Goal: Task Accomplishment & Management: Manage account settings

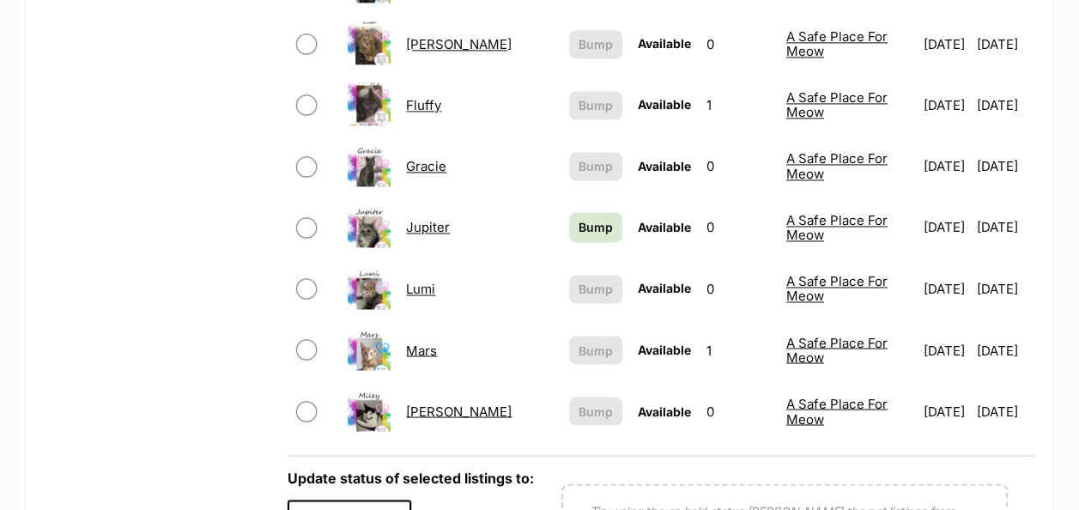
scroll to position [1459, 0]
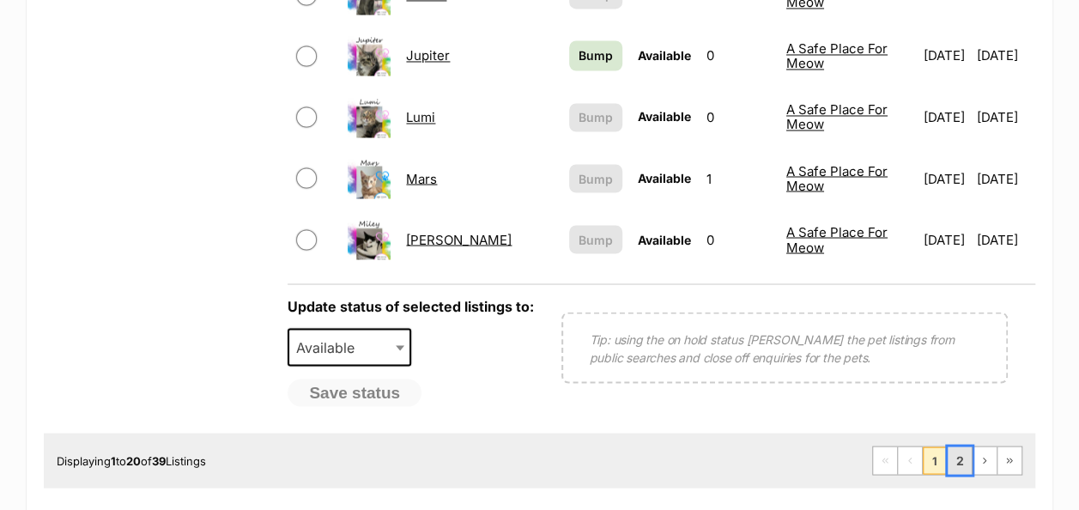
click at [961, 446] on link "2" at bounding box center [959, 459] width 24 height 27
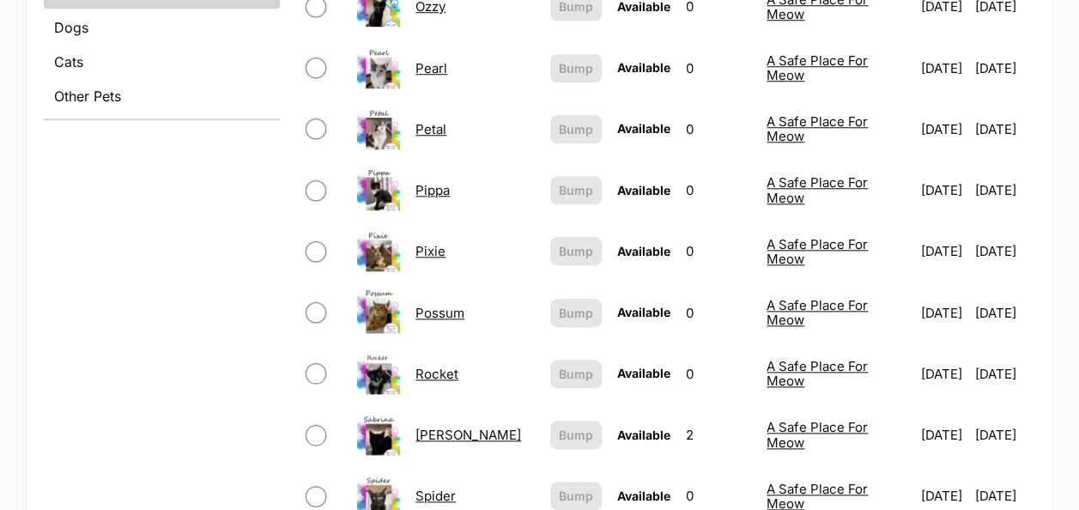
scroll to position [858, 0]
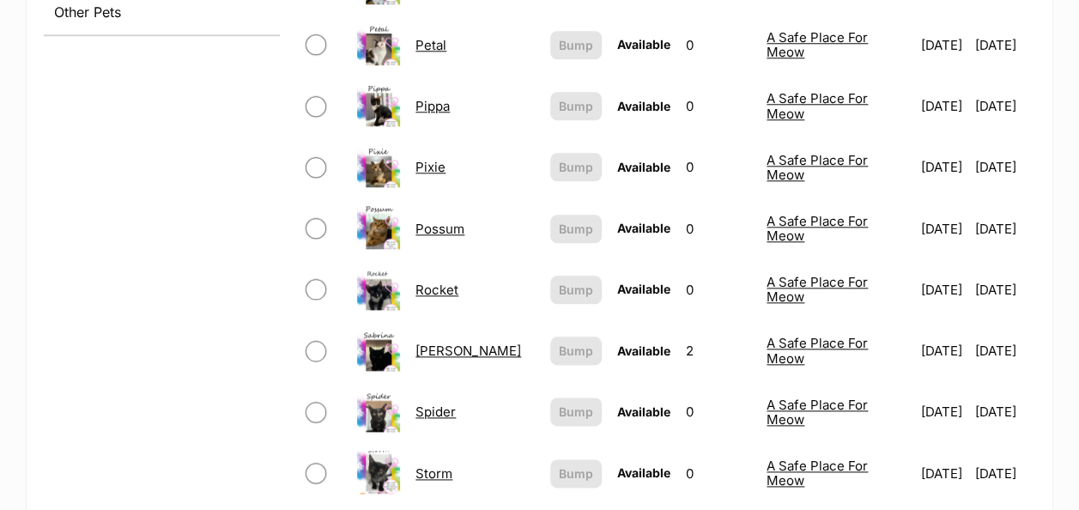
click at [427, 342] on link "[PERSON_NAME]" at bounding box center [468, 350] width 106 height 16
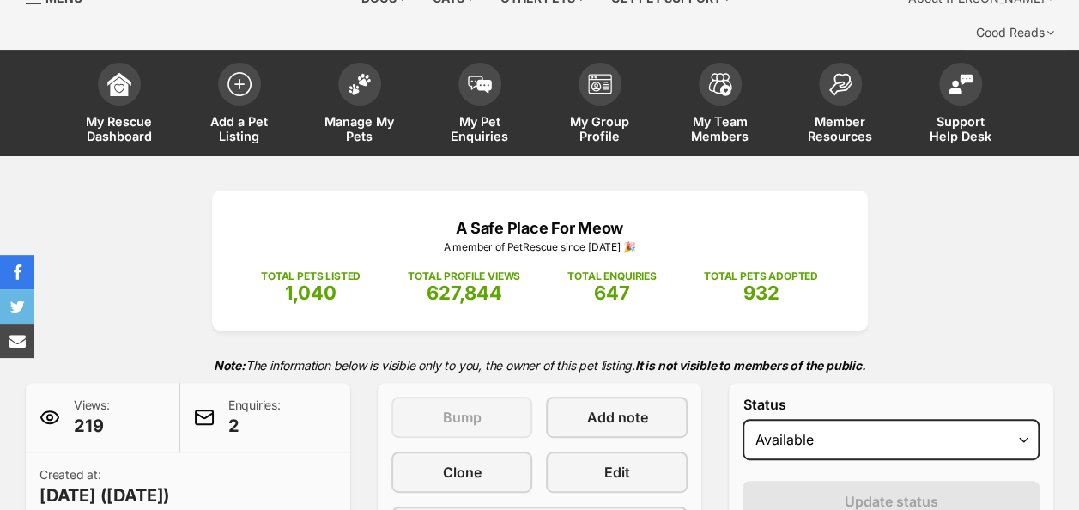
scroll to position [172, 0]
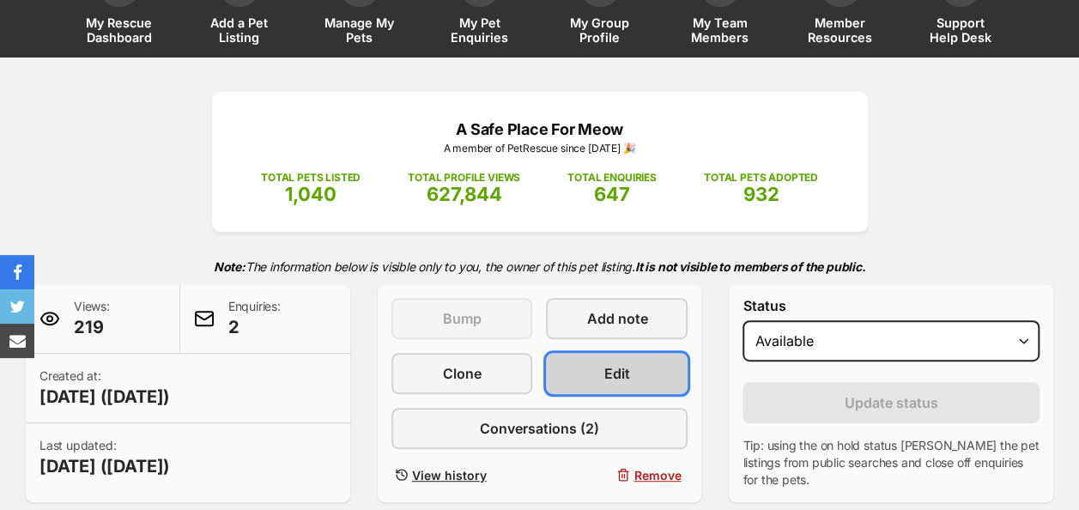
click at [599, 353] on link "Edit" at bounding box center [617, 373] width 142 height 41
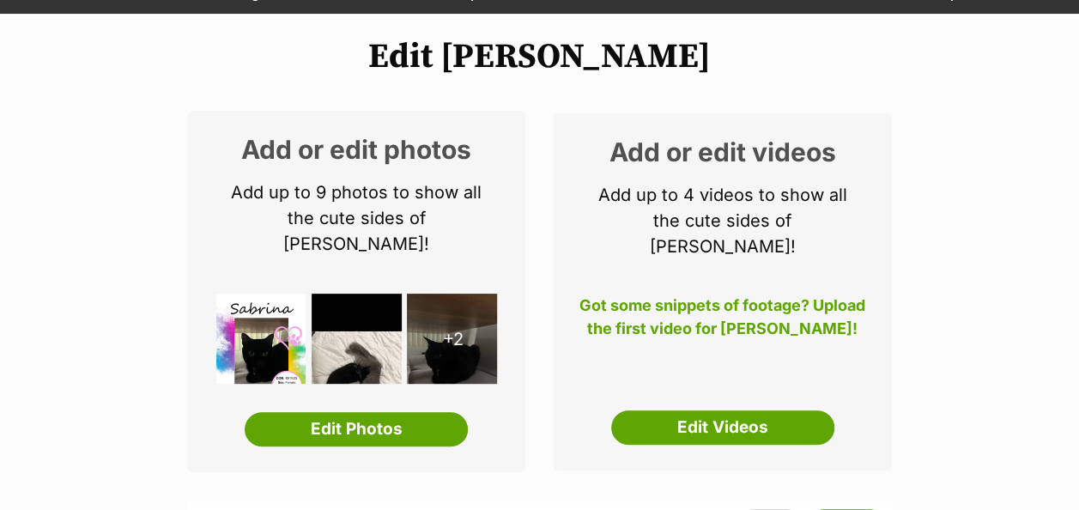
scroll to position [257, 0]
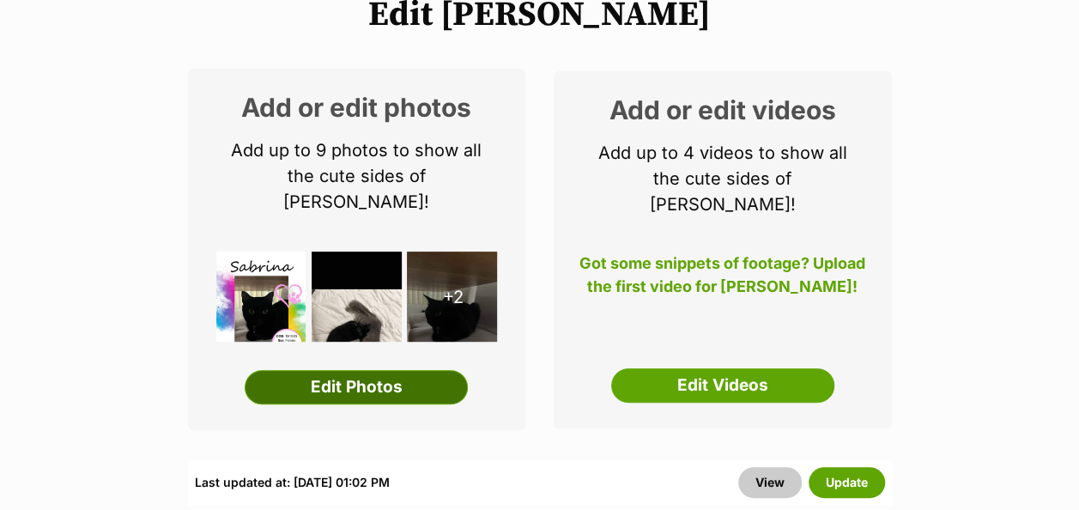
click at [335, 370] on link "Edit Photos" at bounding box center [356, 387] width 223 height 34
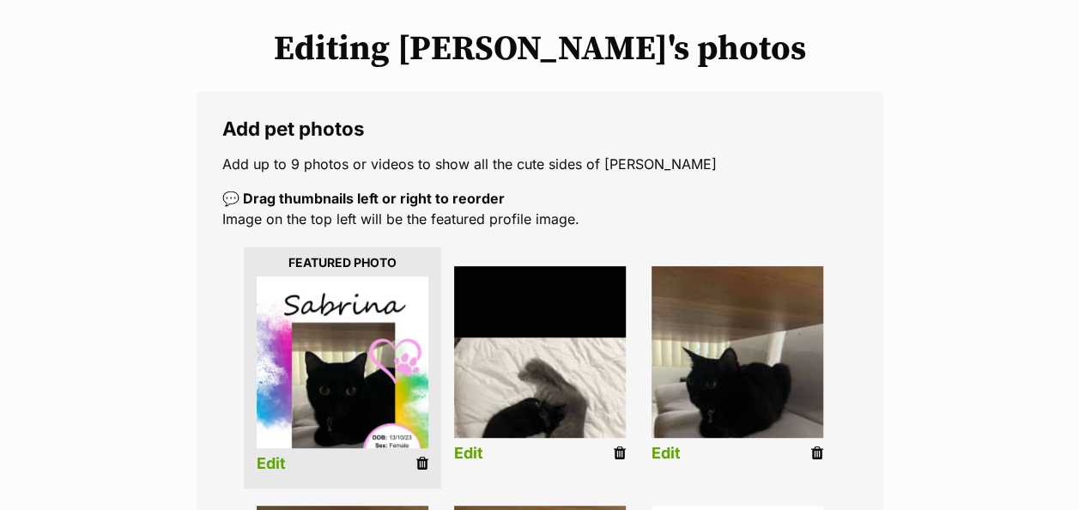
scroll to position [257, 0]
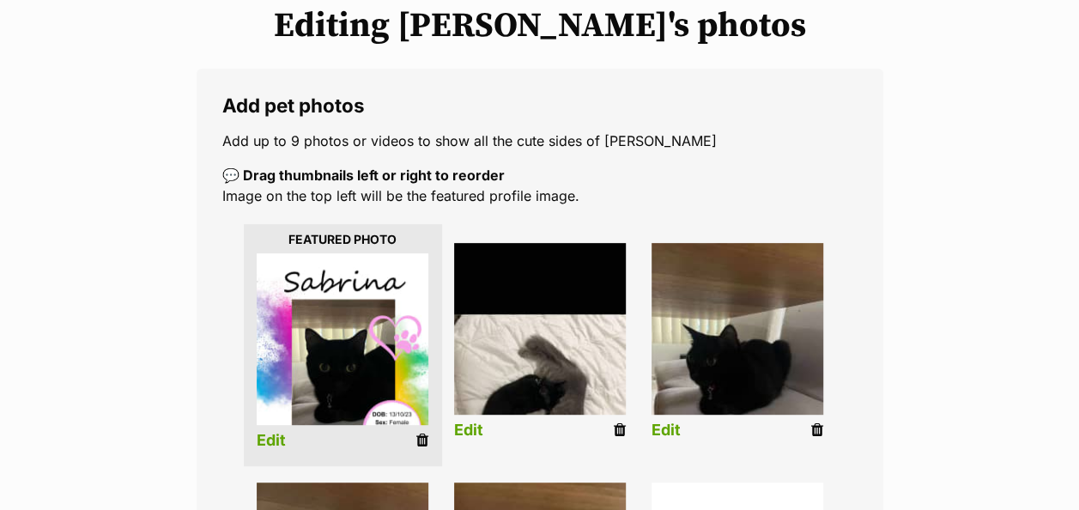
click at [425, 432] on icon at bounding box center [422, 439] width 12 height 15
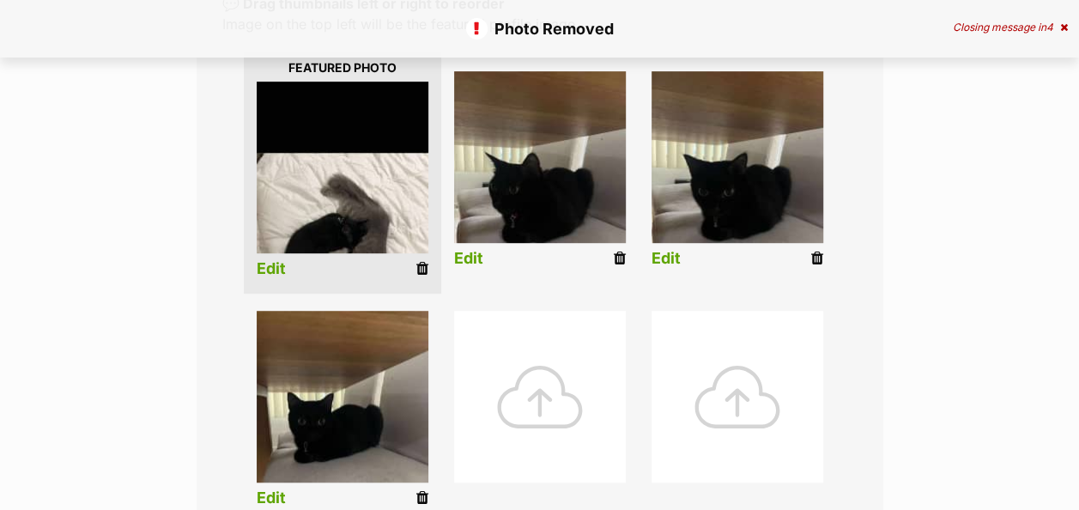
click at [534, 350] on div at bounding box center [540, 397] width 172 height 172
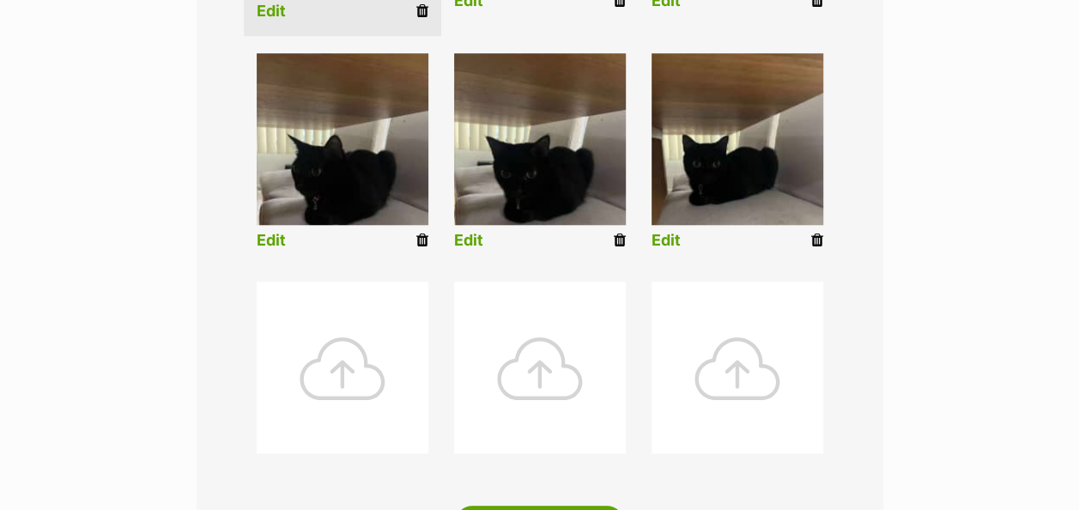
scroll to position [944, 0]
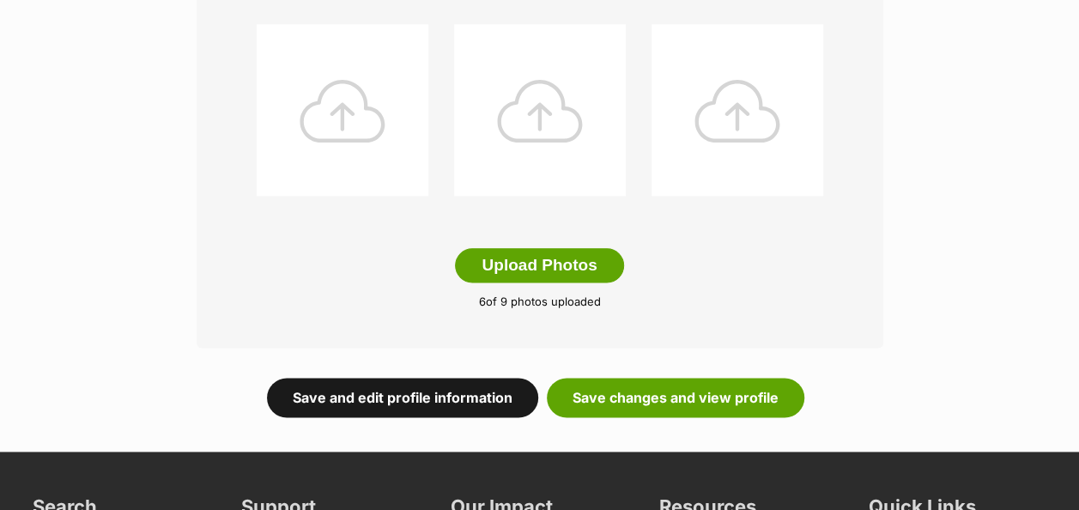
click at [418, 378] on link "Save and edit profile information" at bounding box center [402, 397] width 271 height 39
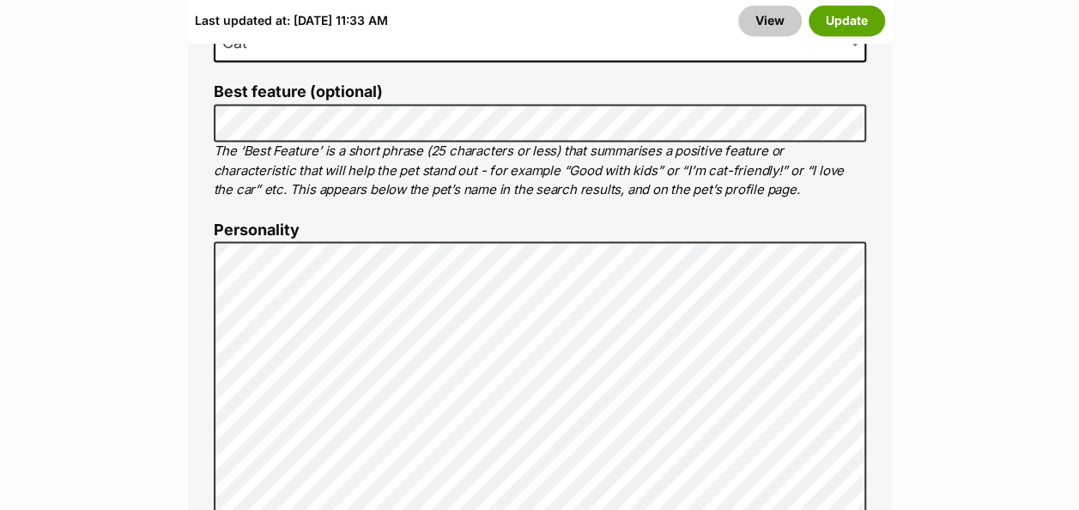
scroll to position [1373, 0]
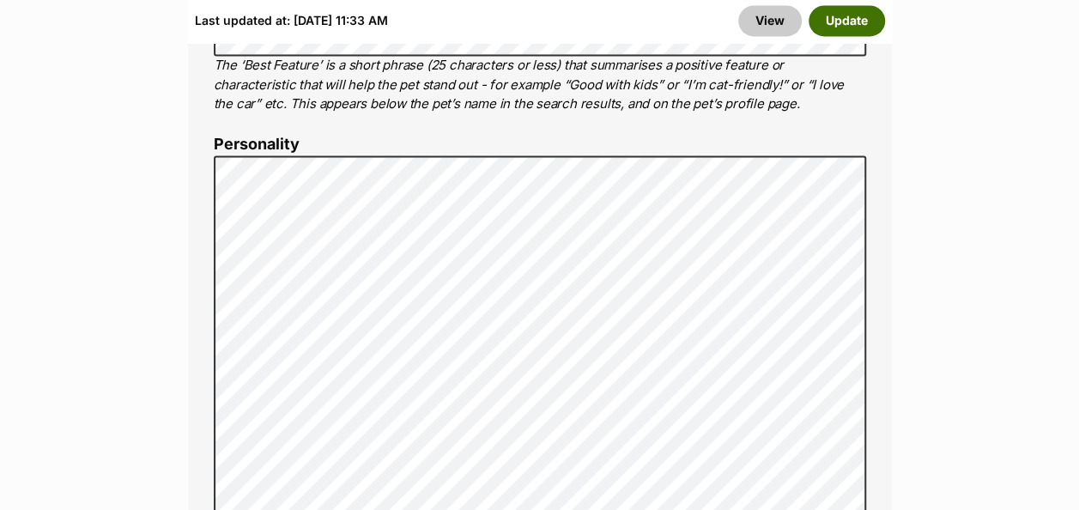
click at [848, 21] on button "Update" at bounding box center [846, 21] width 76 height 31
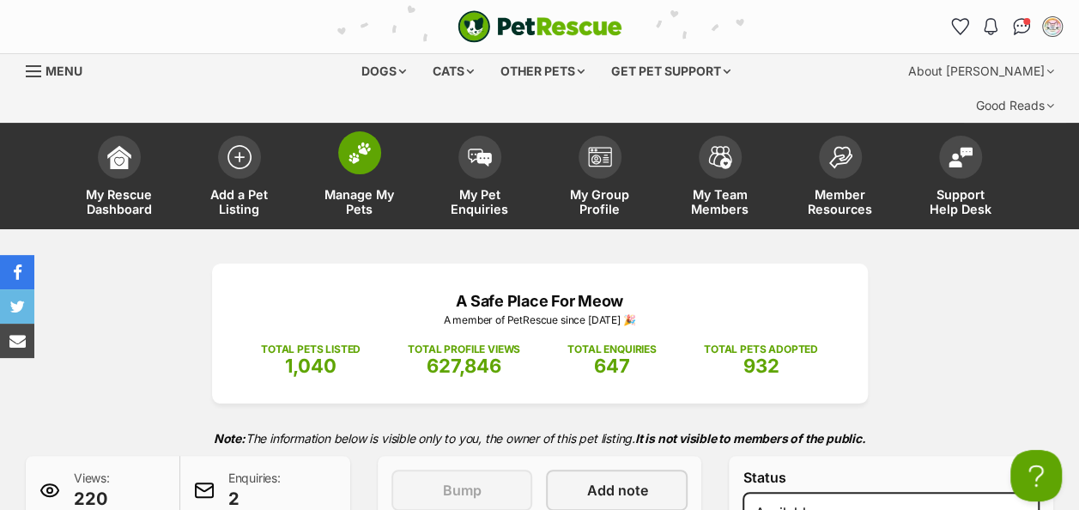
click at [352, 142] on img at bounding box center [359, 153] width 24 height 22
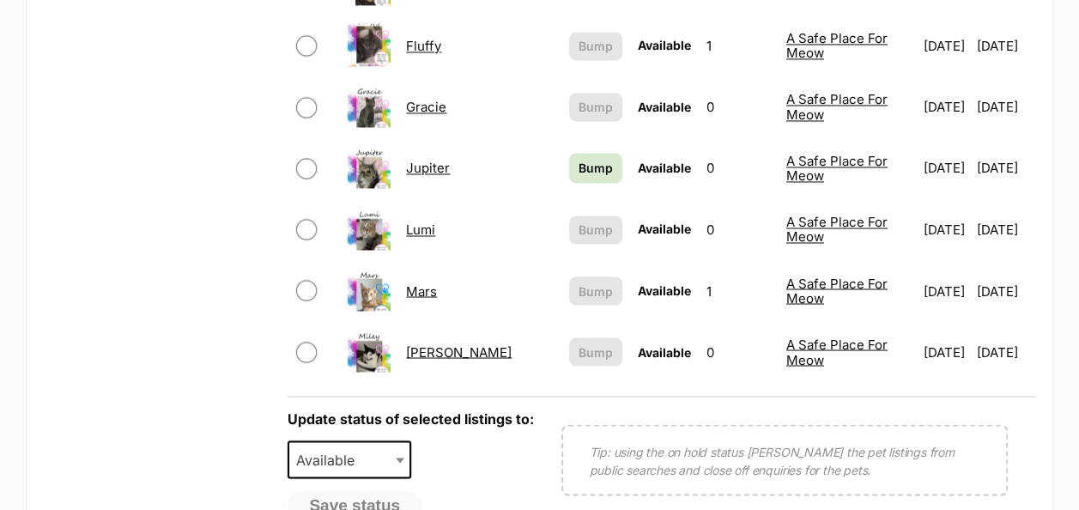
scroll to position [1373, 0]
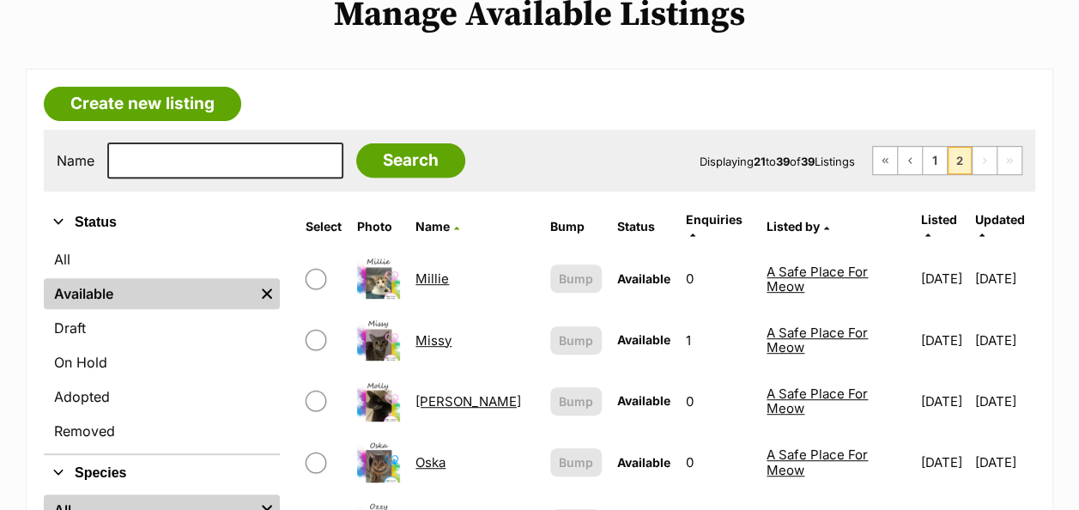
click at [419, 332] on link "Missy" at bounding box center [433, 340] width 36 height 16
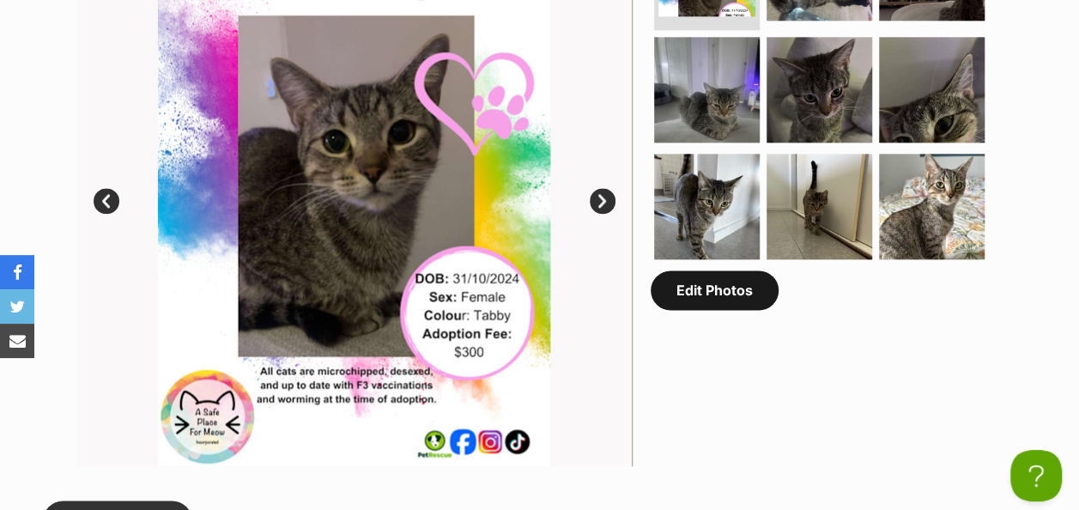
click at [721, 270] on link "Edit Photos" at bounding box center [714, 289] width 128 height 39
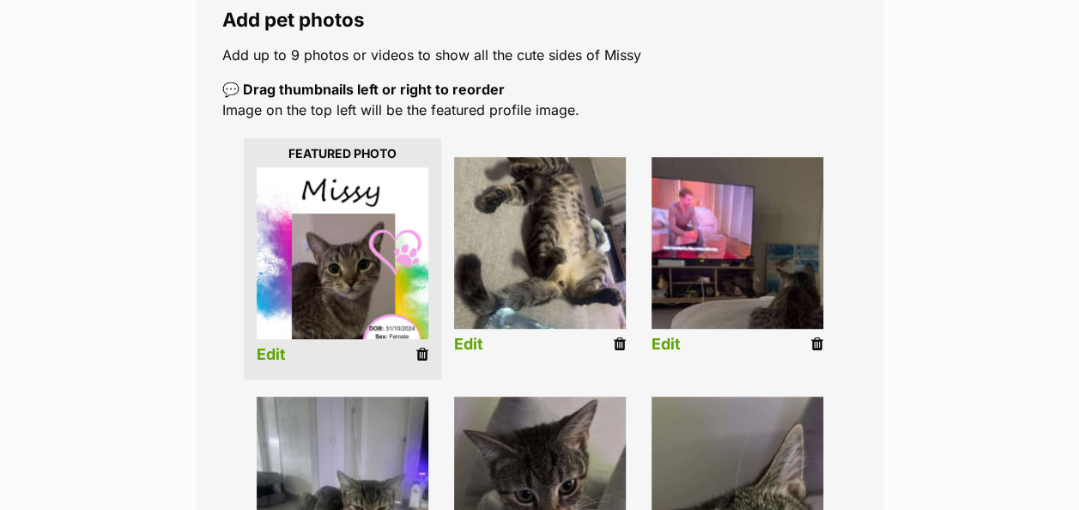
click at [417, 347] on icon at bounding box center [422, 354] width 12 height 15
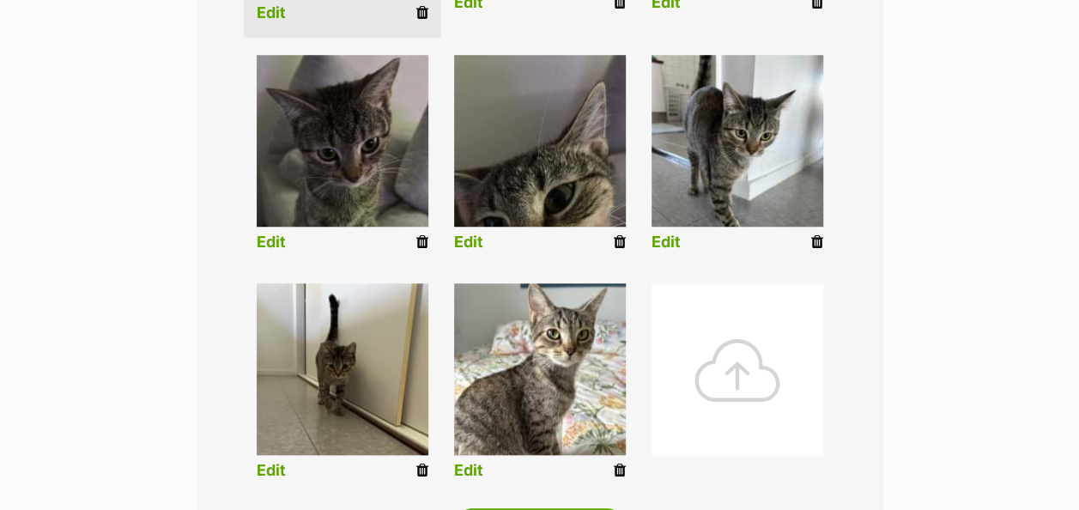
scroll to position [686, 0]
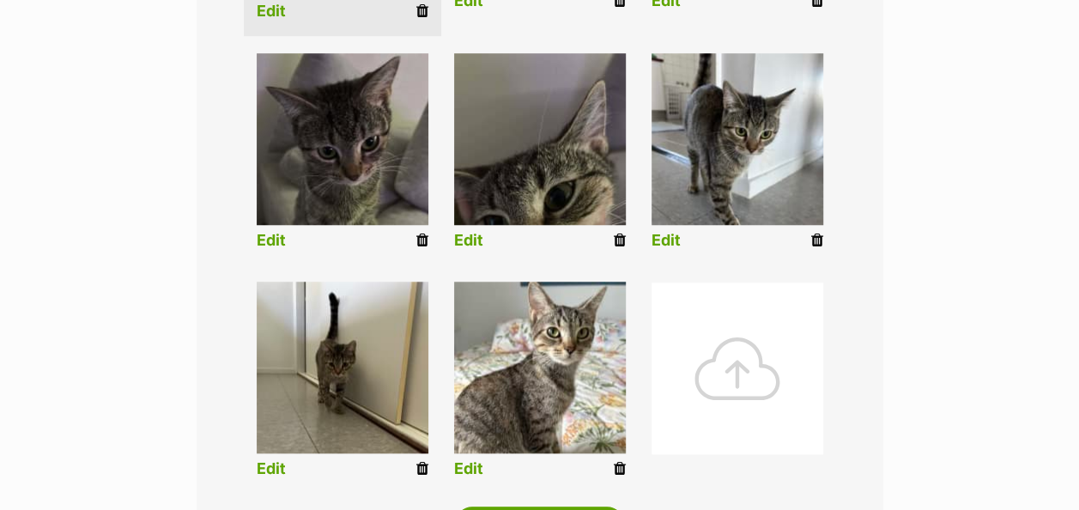
click at [624, 233] on icon at bounding box center [619, 240] width 12 height 15
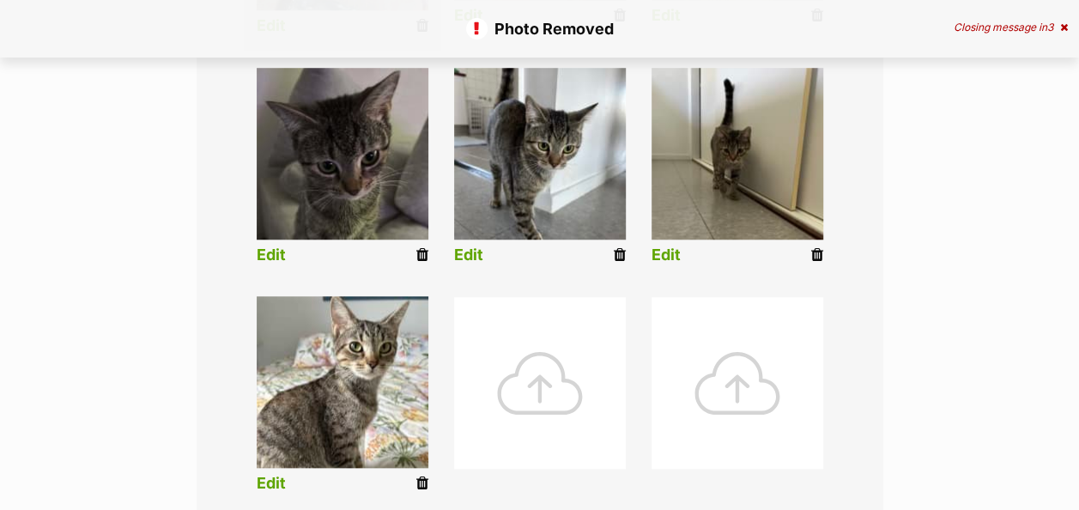
scroll to position [429, 0]
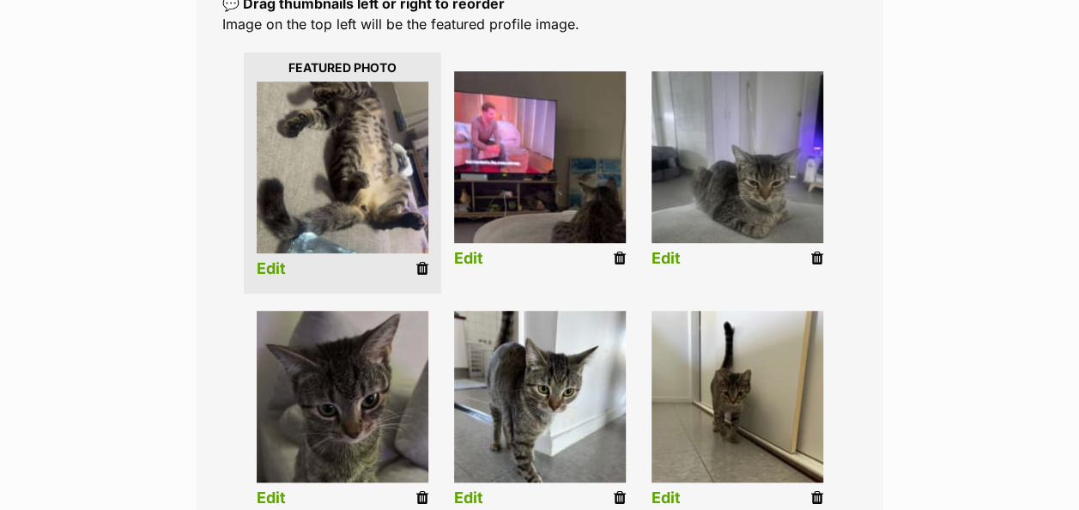
click at [813, 251] on icon at bounding box center [817, 258] width 12 height 15
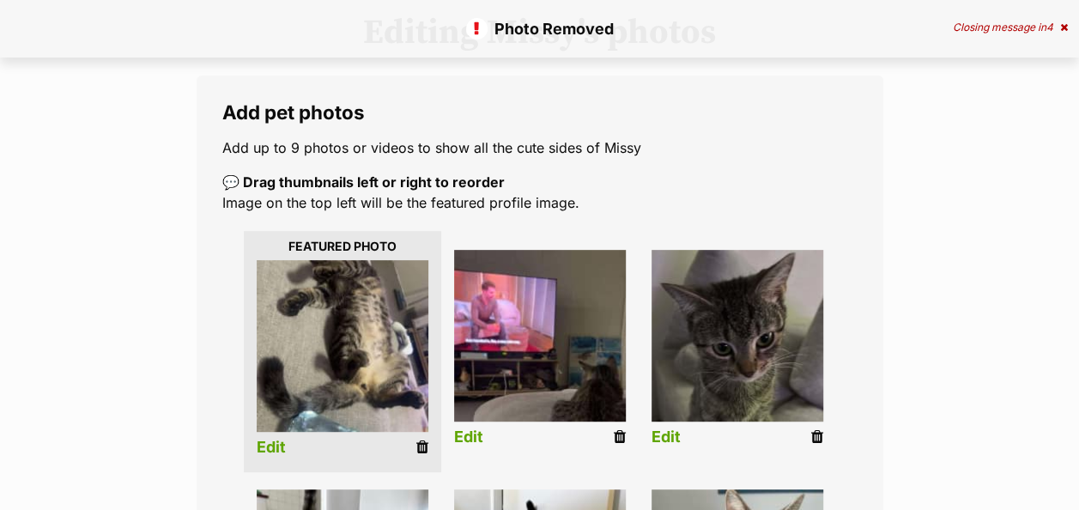
scroll to position [601, 0]
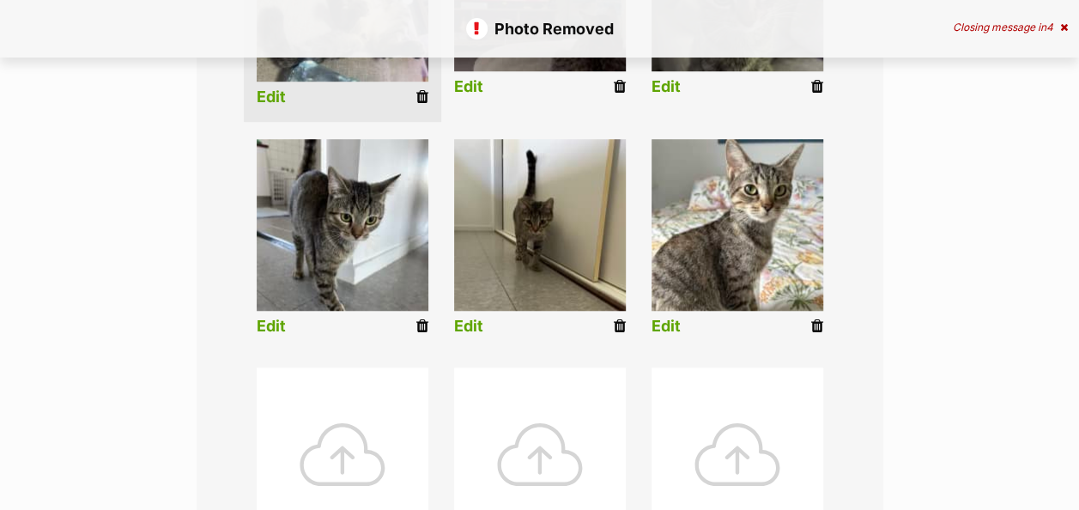
click at [380, 412] on div at bounding box center [343, 453] width 172 height 172
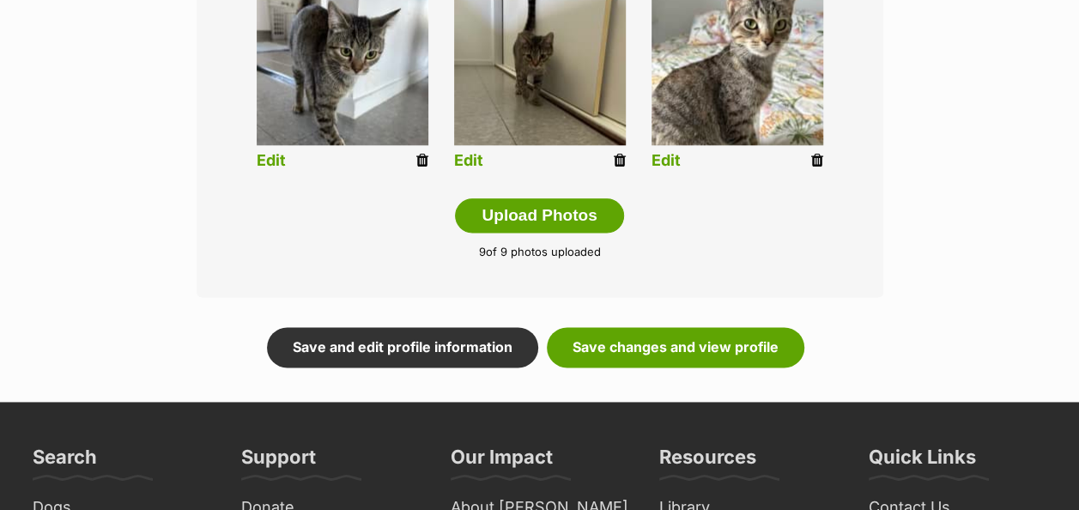
scroll to position [1105, 0]
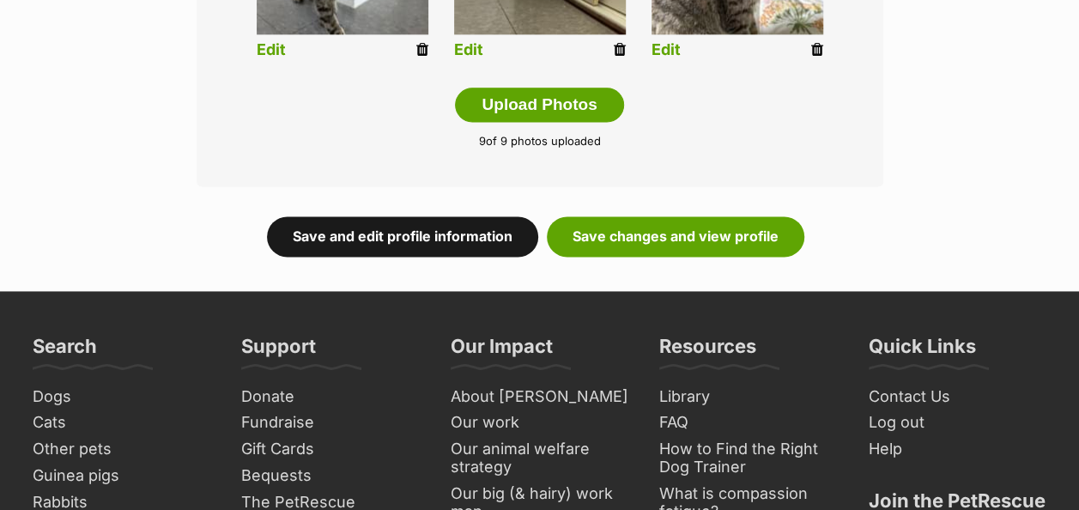
click at [434, 216] on link "Save and edit profile information" at bounding box center [402, 235] width 271 height 39
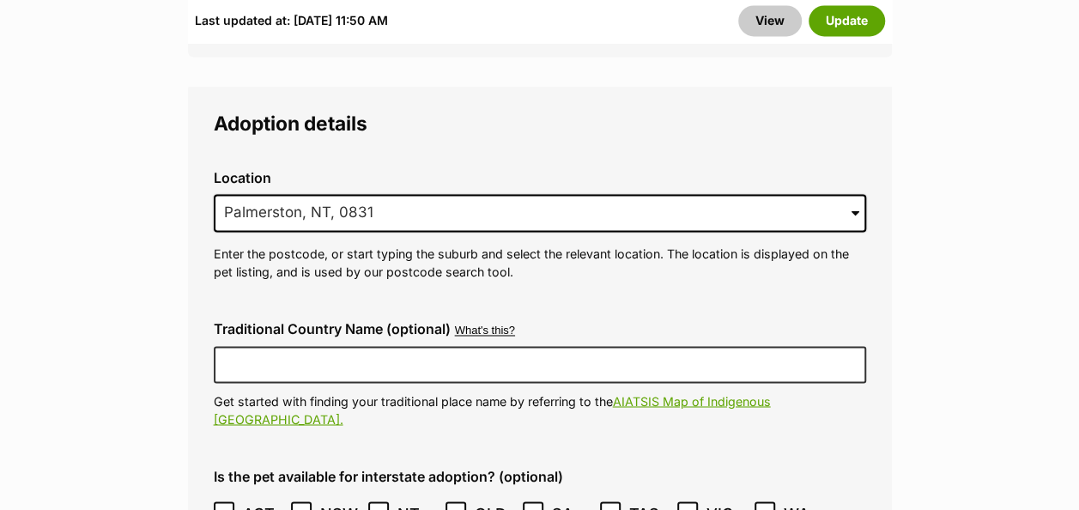
scroll to position [4547, 0]
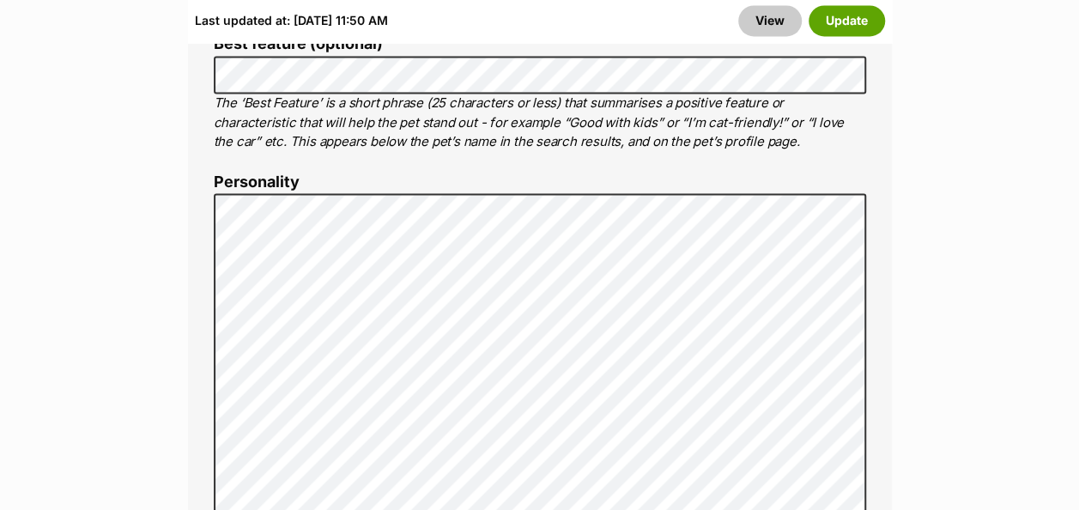
scroll to position [1287, 0]
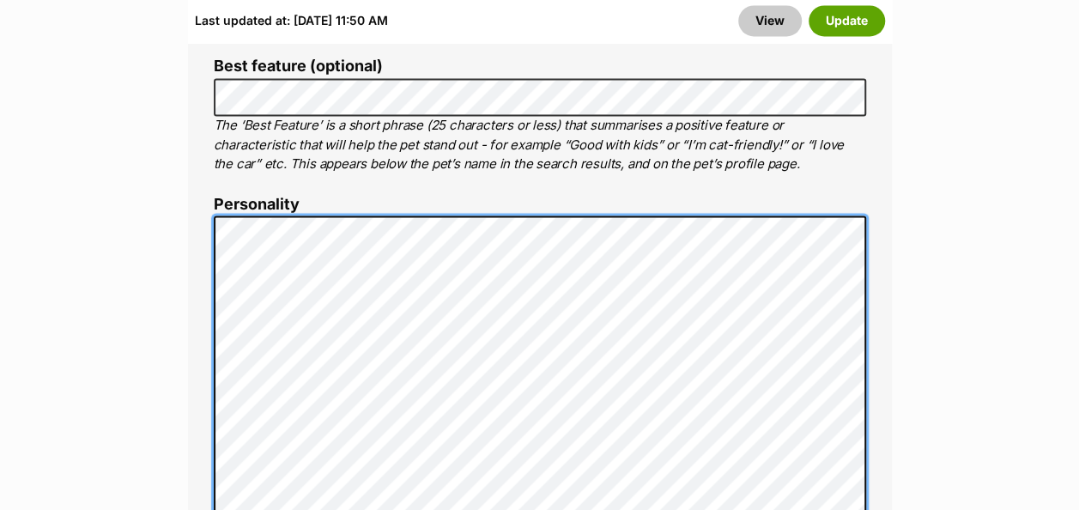
click at [202, 182] on div "About This Pet Name Henlo there, it looks like you might be using the pet name …" at bounding box center [540, 480] width 704 height 1437
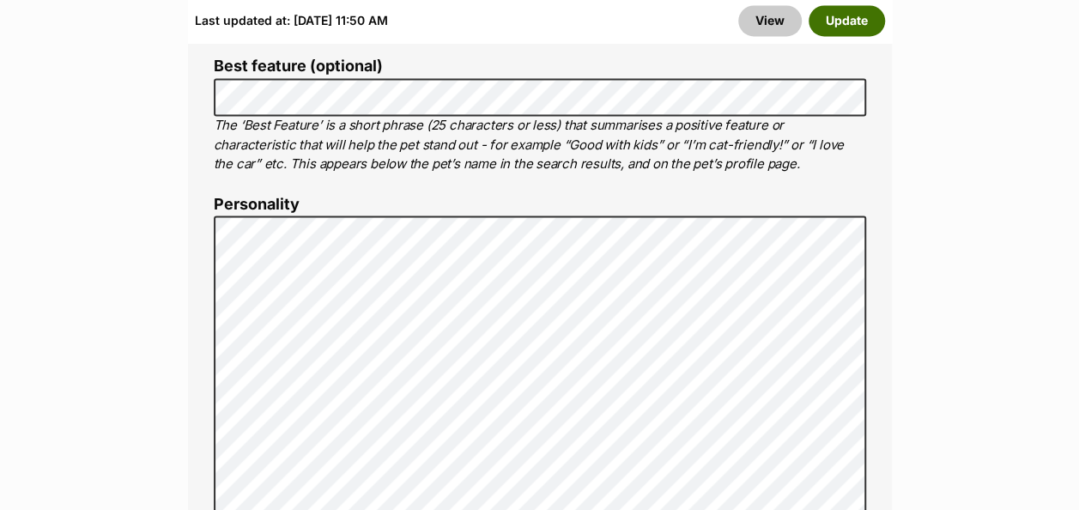
click at [857, 21] on button "Update" at bounding box center [846, 21] width 76 height 31
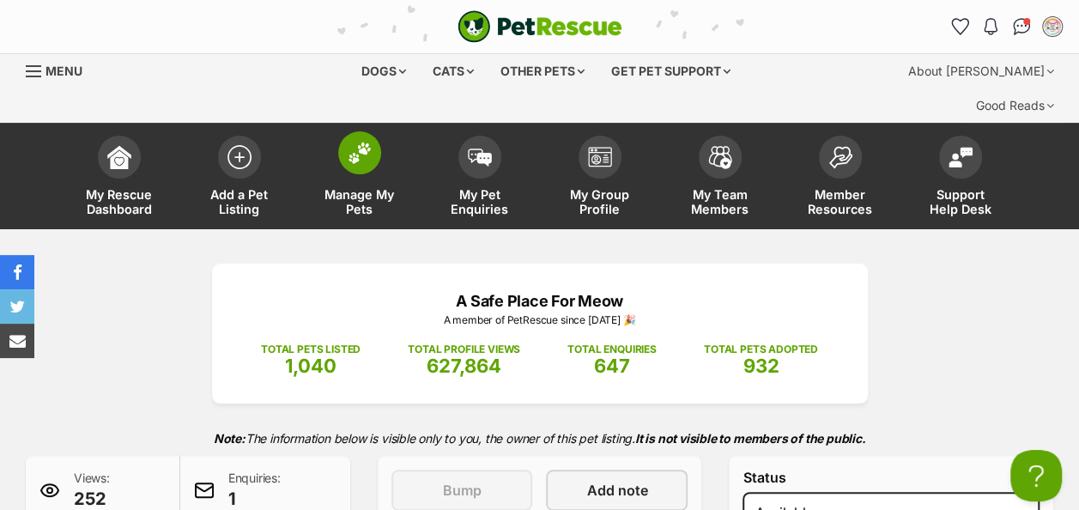
click at [362, 142] on img at bounding box center [359, 153] width 24 height 22
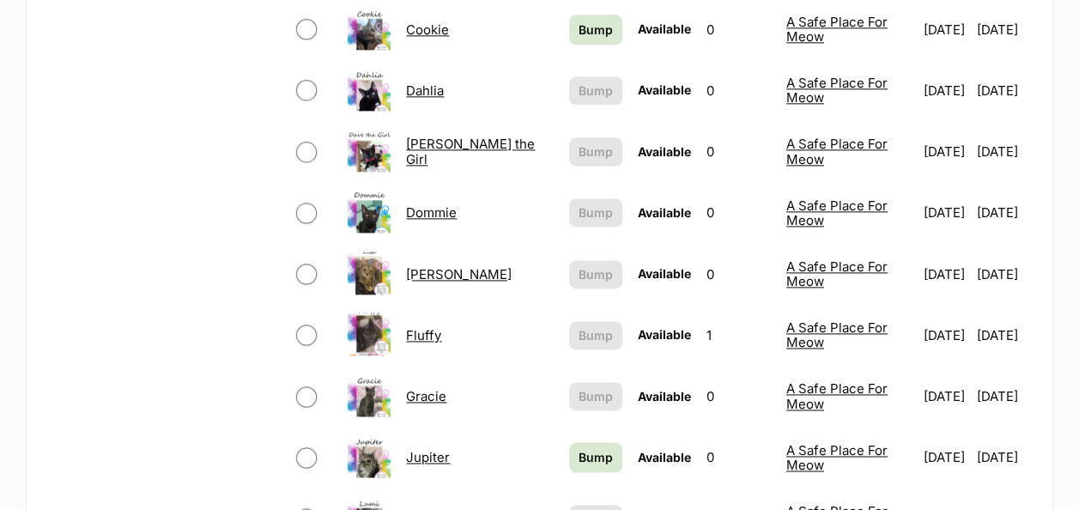
scroll to position [1115, 0]
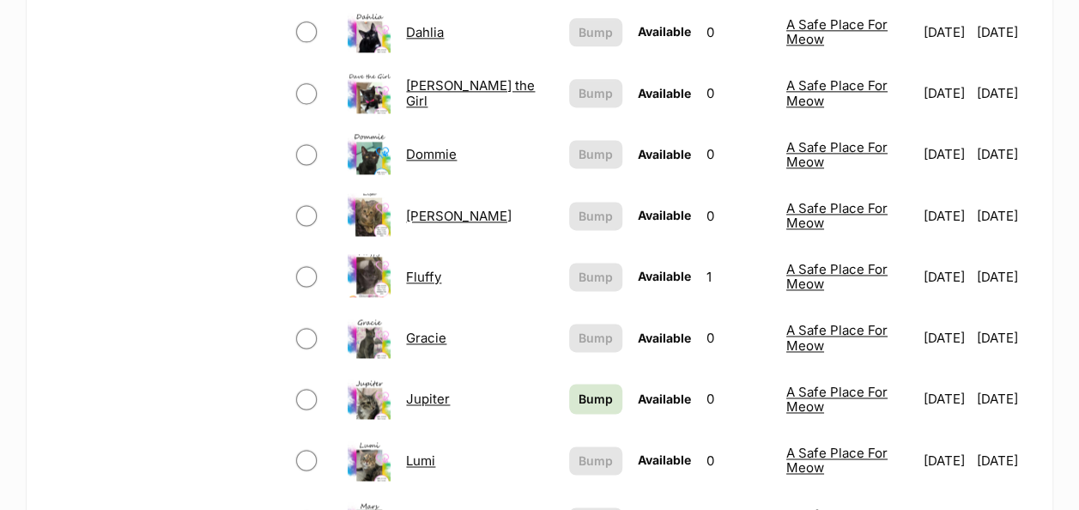
click at [407, 452] on link "Lumi" at bounding box center [420, 460] width 29 height 16
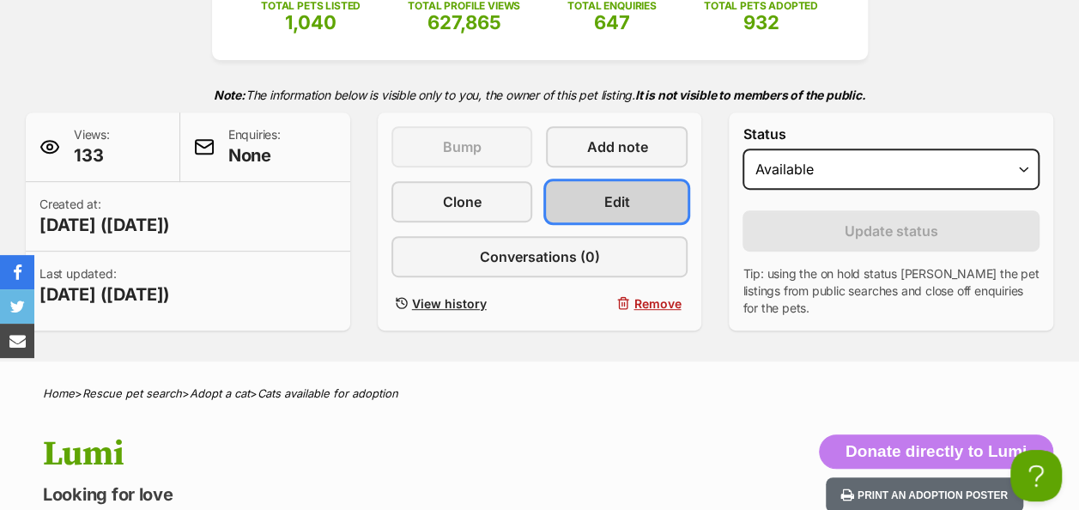
click at [586, 181] on link "Edit" at bounding box center [617, 201] width 142 height 41
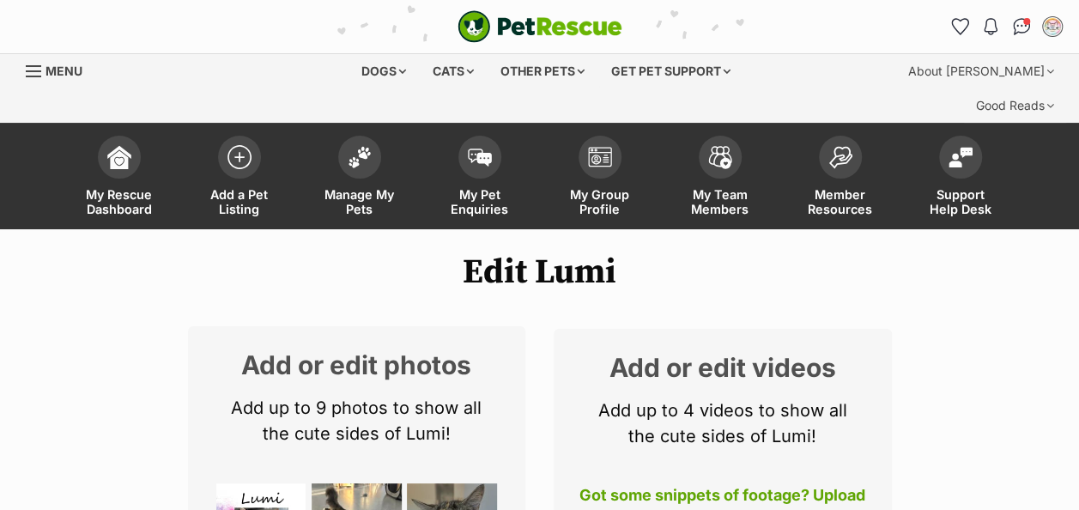
scroll to position [172, 0]
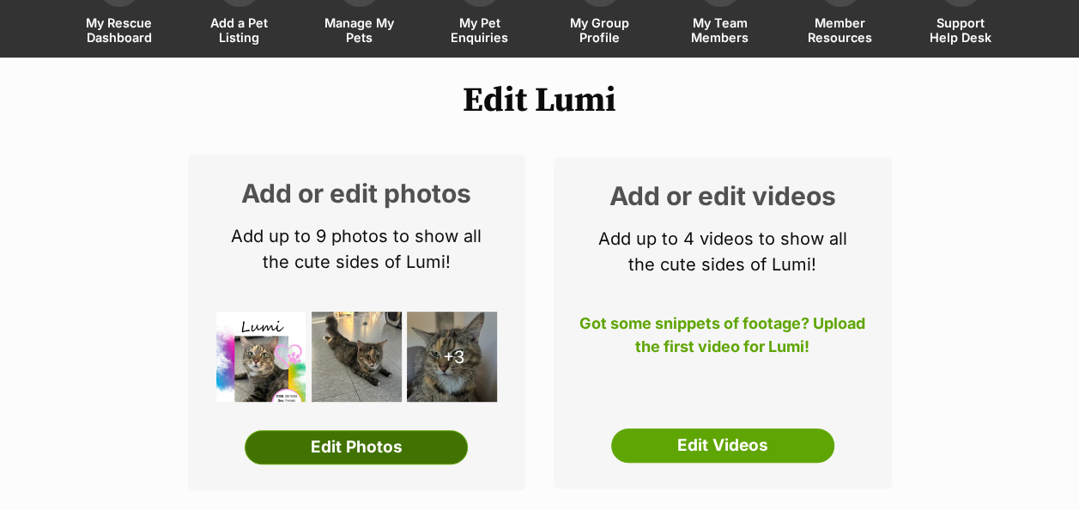
click at [388, 430] on link "Edit Photos" at bounding box center [356, 447] width 223 height 34
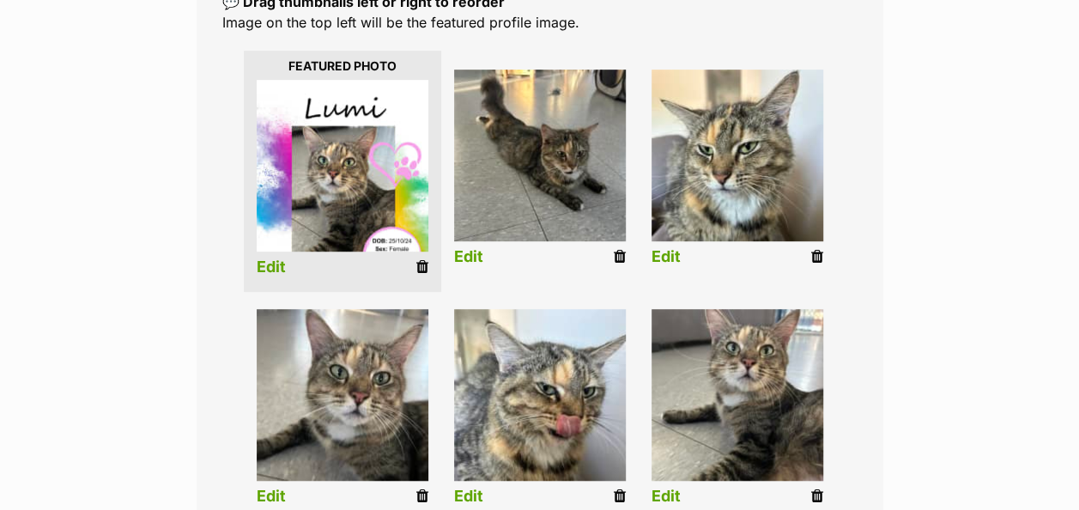
scroll to position [429, 0]
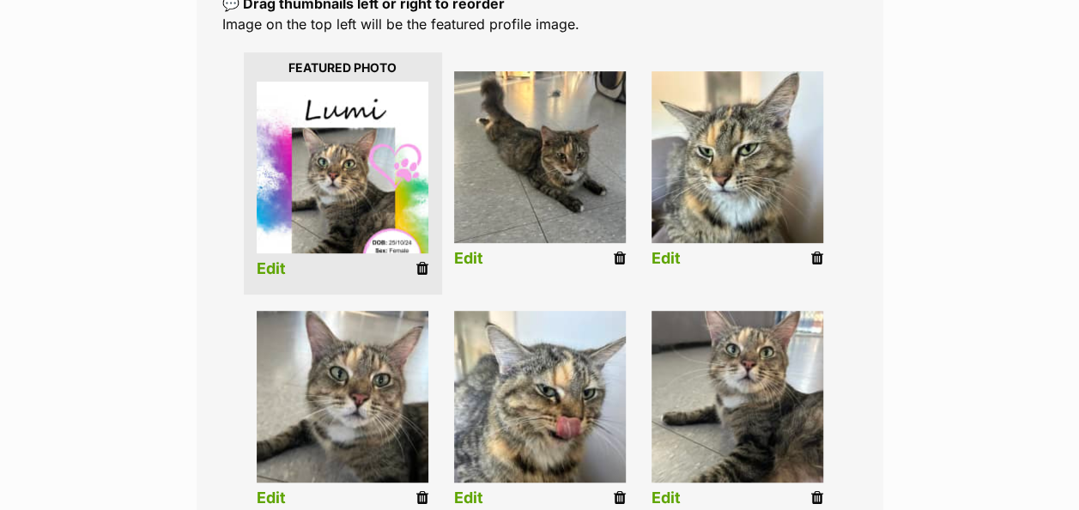
click at [420, 261] on icon at bounding box center [422, 268] width 12 height 15
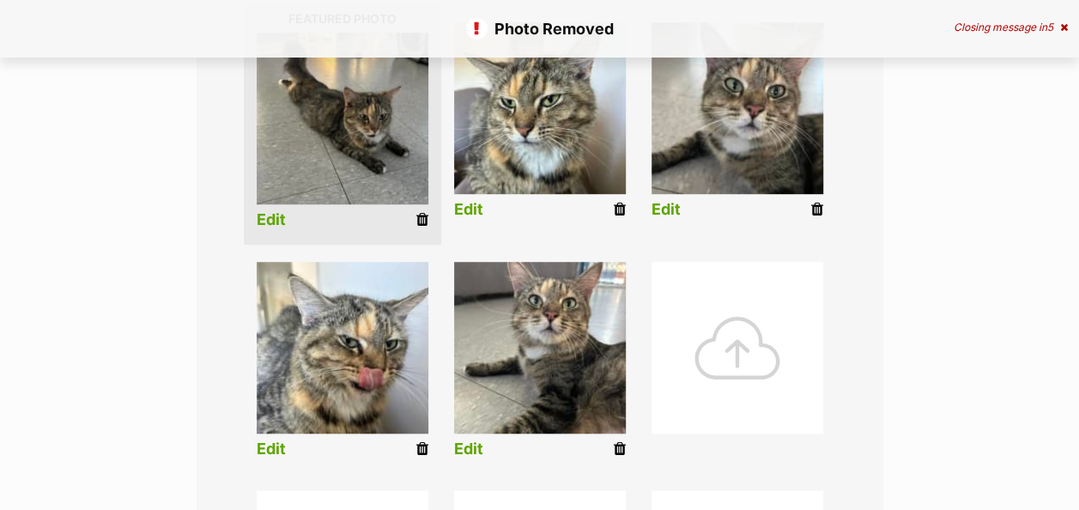
scroll to position [515, 0]
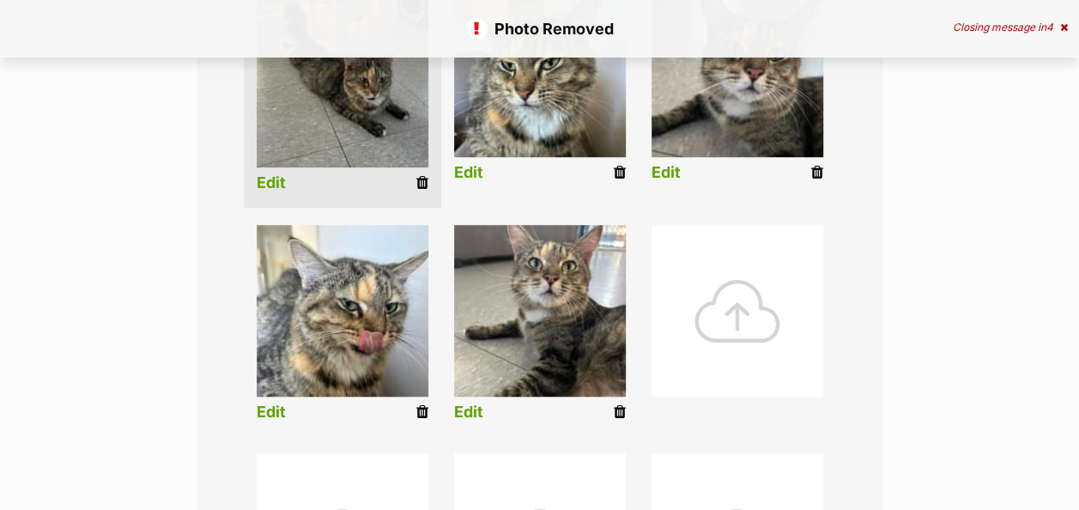
click at [734, 264] on div at bounding box center [737, 311] width 172 height 172
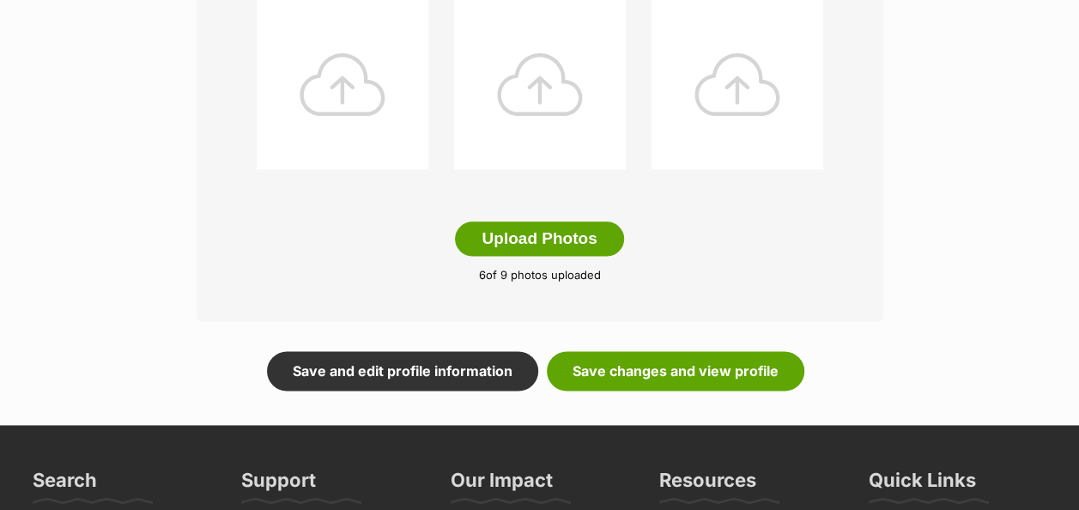
scroll to position [1019, 0]
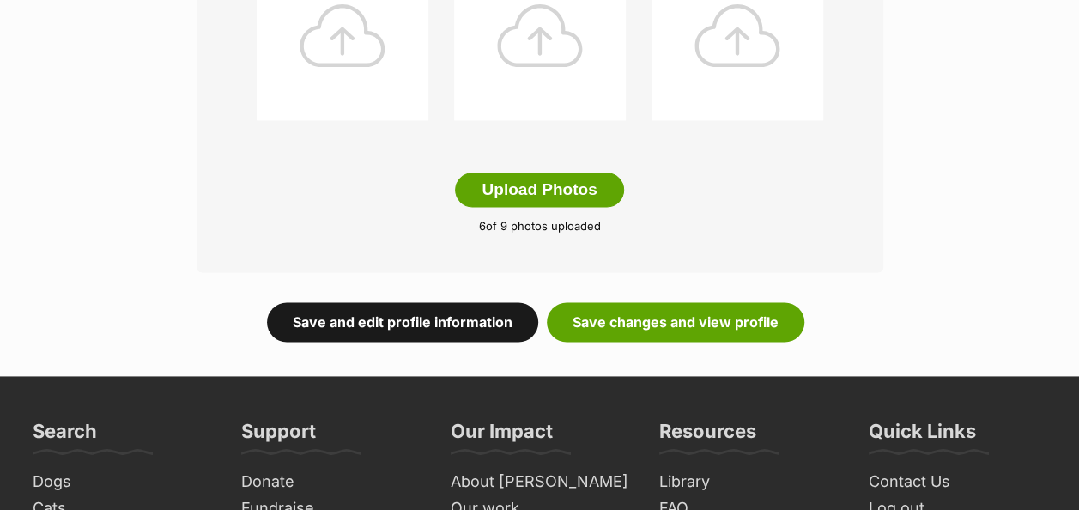
click at [392, 302] on link "Save and edit profile information" at bounding box center [402, 321] width 271 height 39
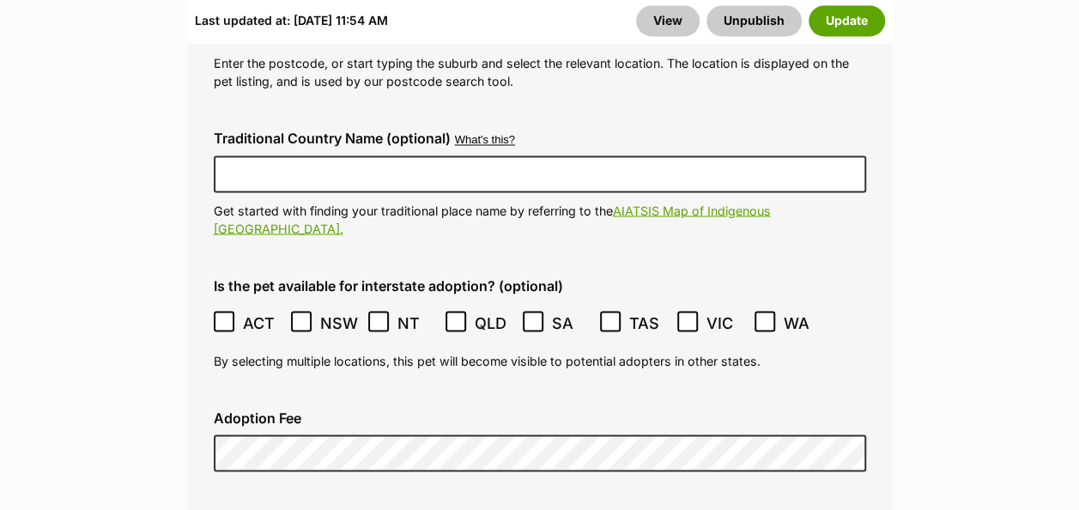
scroll to position [4719, 0]
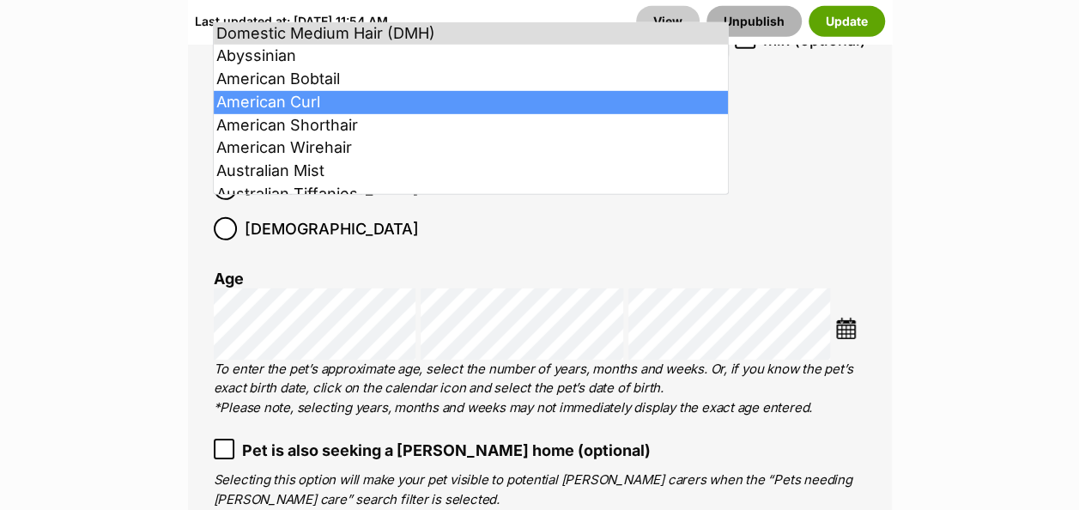
scroll to position [2576, 0]
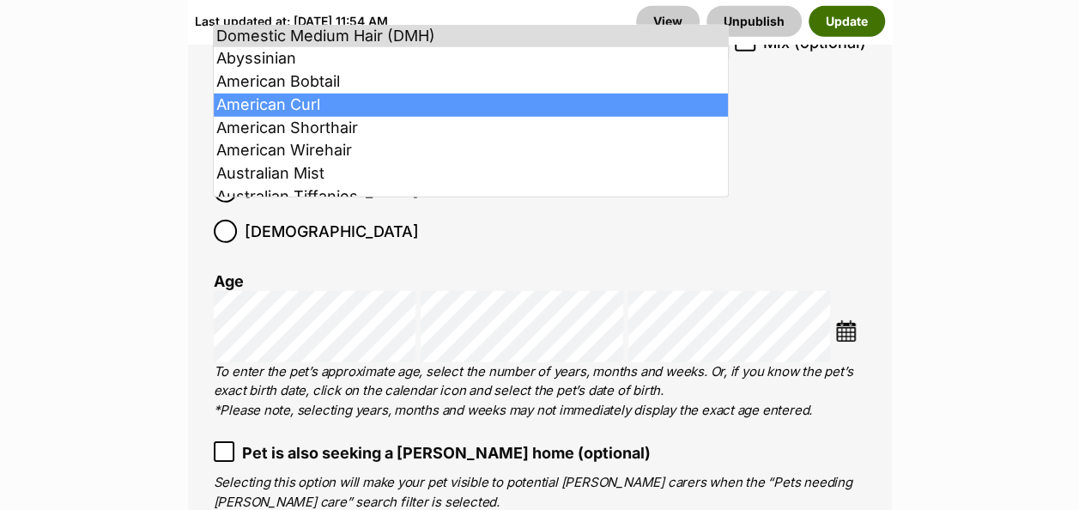
click at [852, 19] on button "Update" at bounding box center [846, 21] width 76 height 31
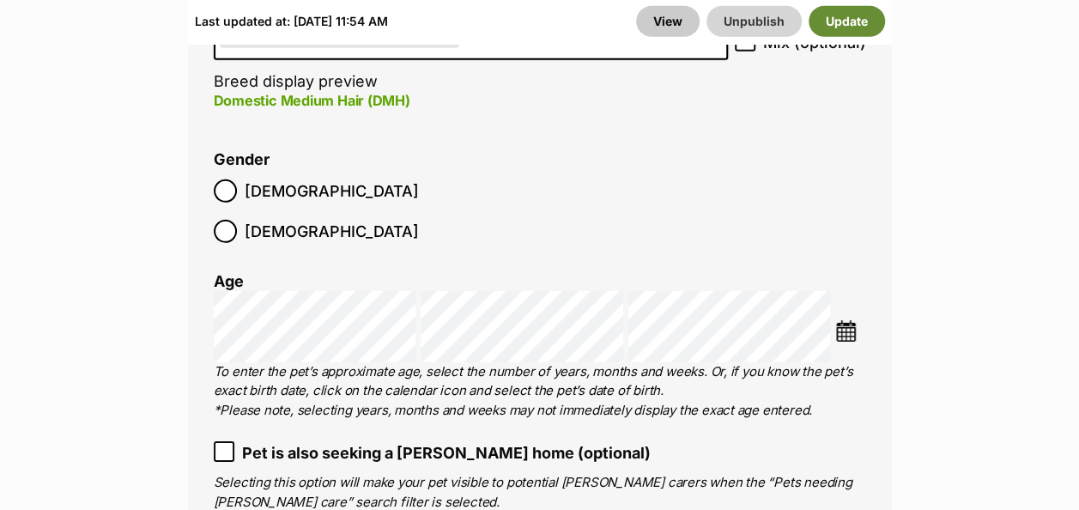
scroll to position [2563, 0]
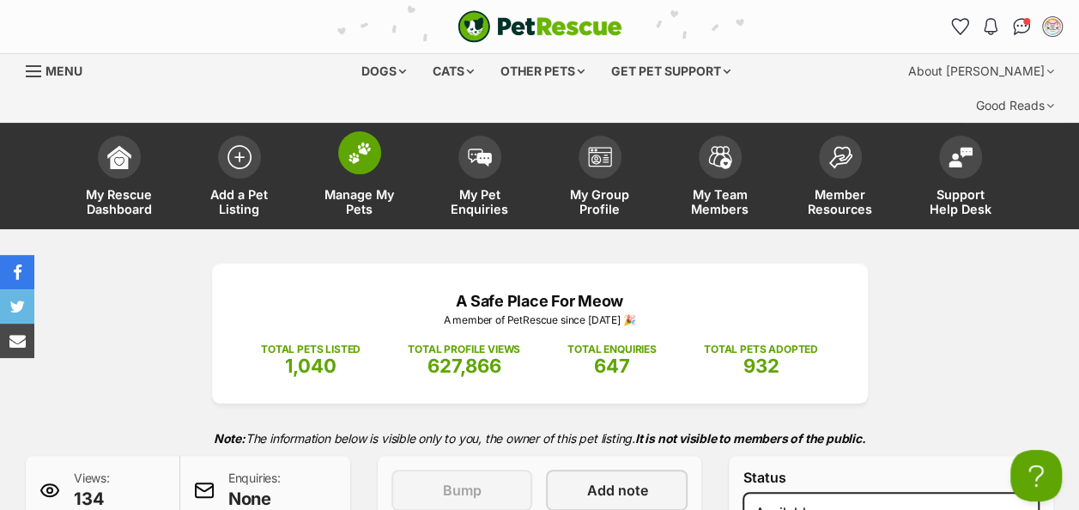
click at [350, 142] on img at bounding box center [359, 153] width 24 height 22
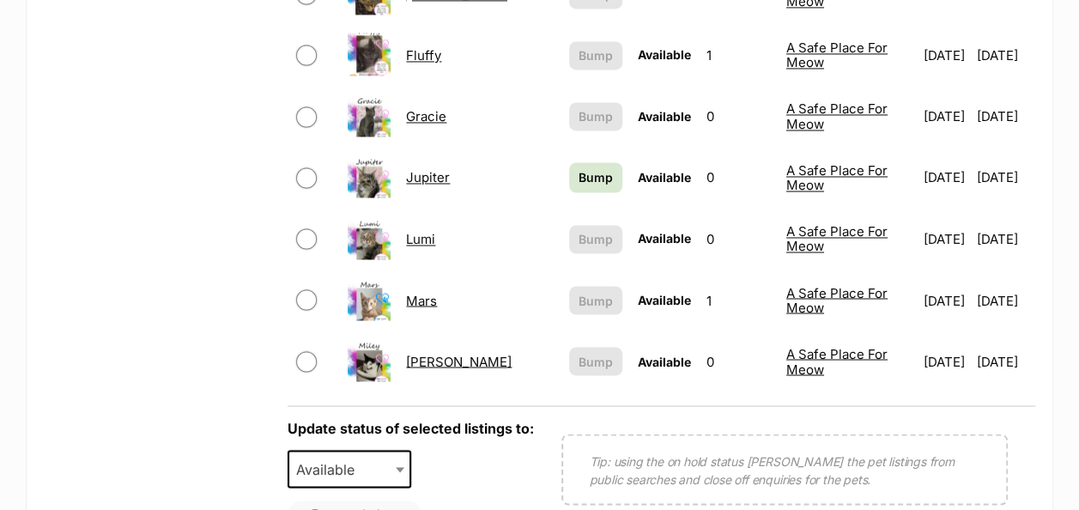
scroll to position [1373, 0]
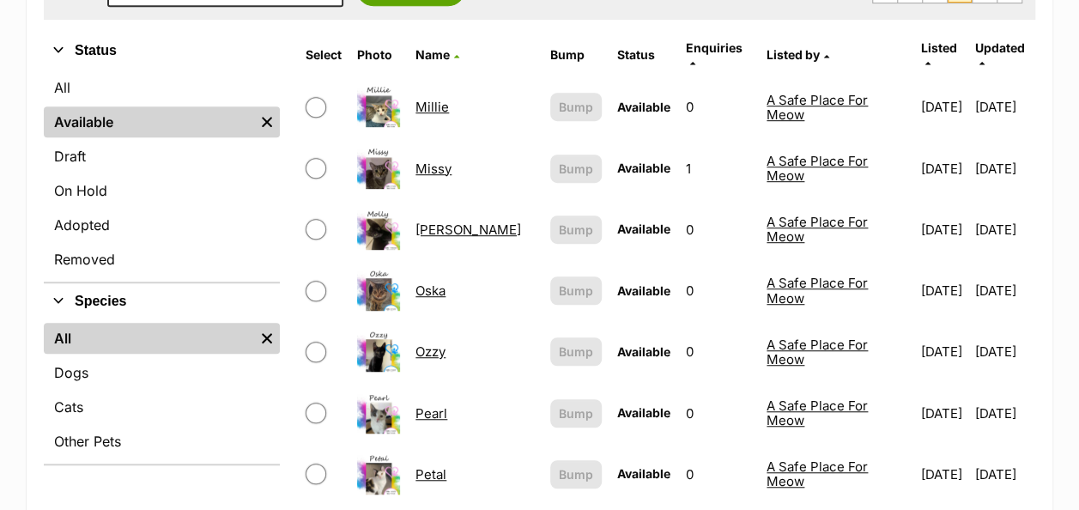
click at [426, 282] on link "Oska" at bounding box center [430, 290] width 30 height 16
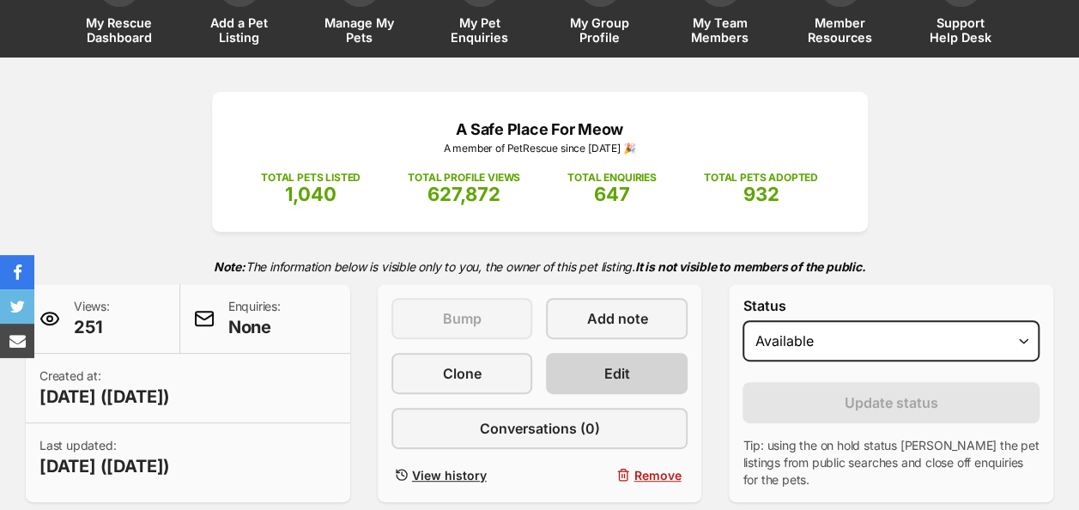
scroll to position [172, 0]
click at [609, 363] on span "Edit" at bounding box center [617, 373] width 26 height 21
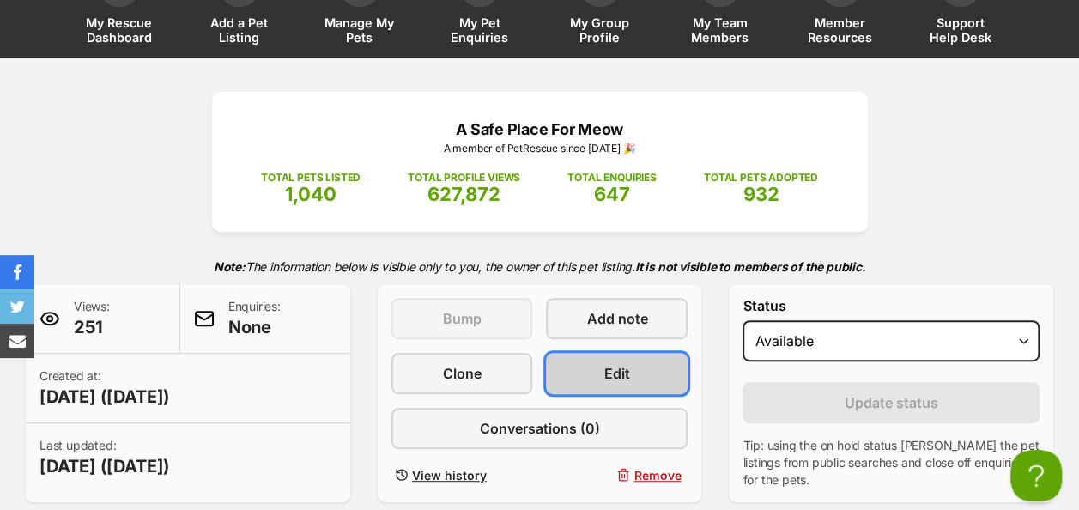
scroll to position [0, 0]
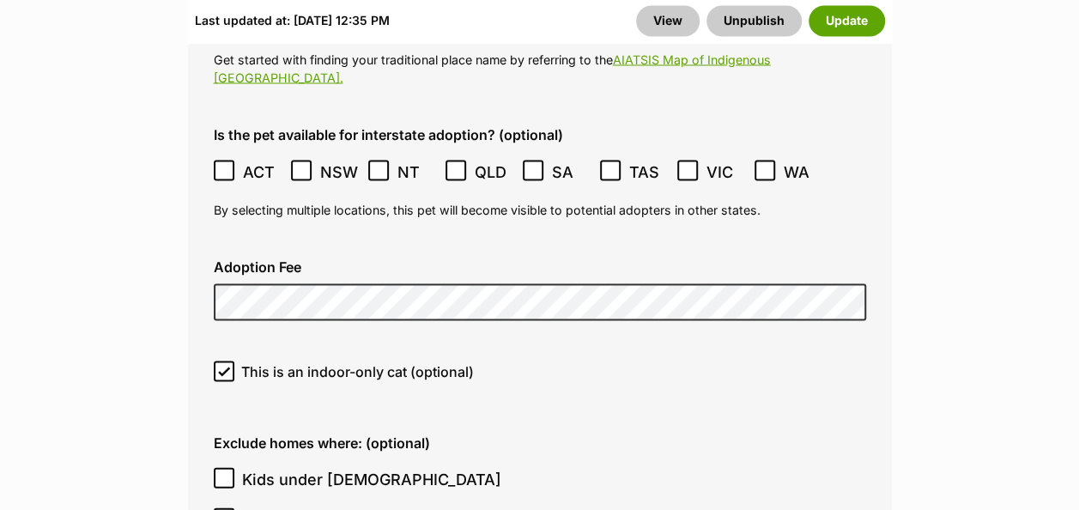
scroll to position [4891, 0]
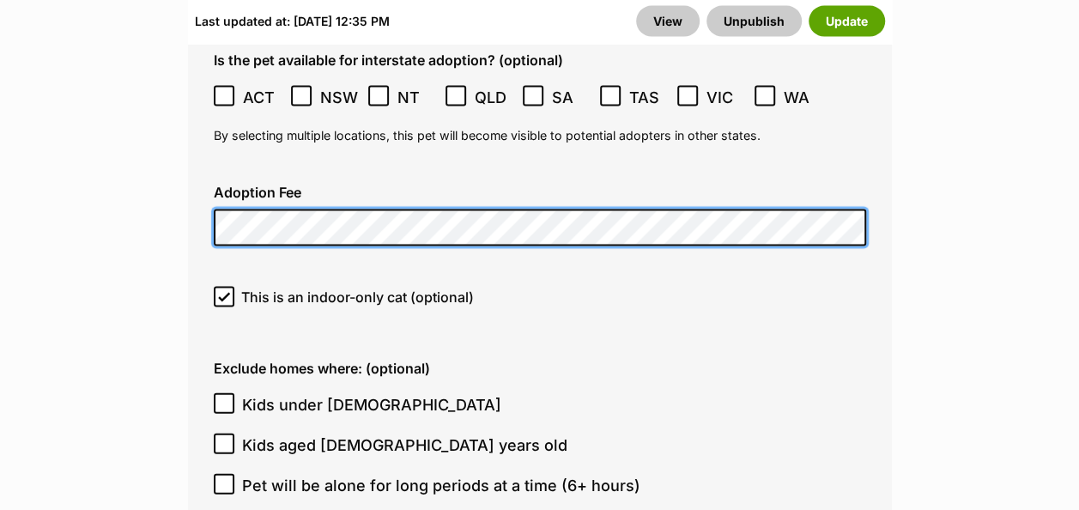
click at [196, 115] on fieldset "Adoption details Location 1 options available. Arrow down to browse or start ty…" at bounding box center [540, 475] width 704 height 1609
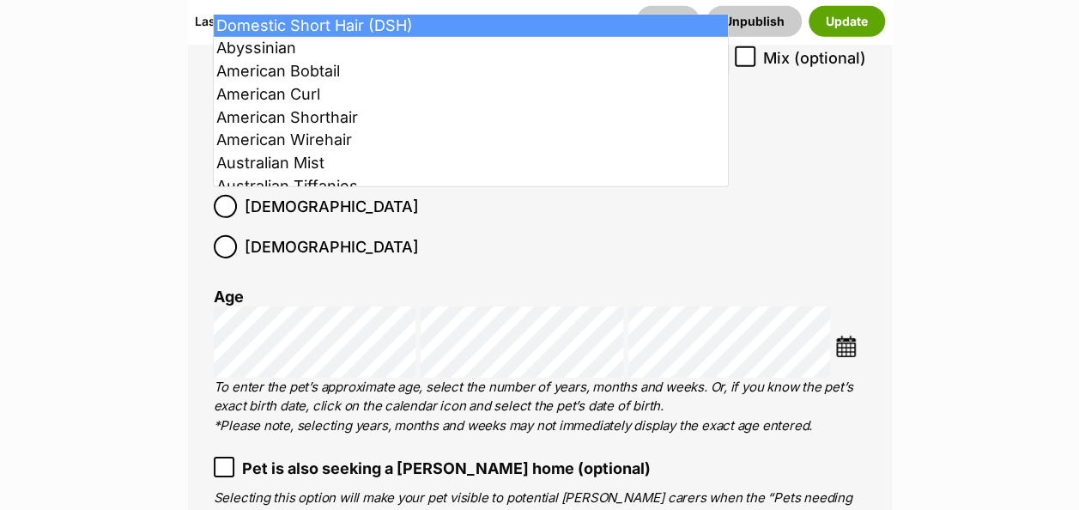
scroll to position [2576, 0]
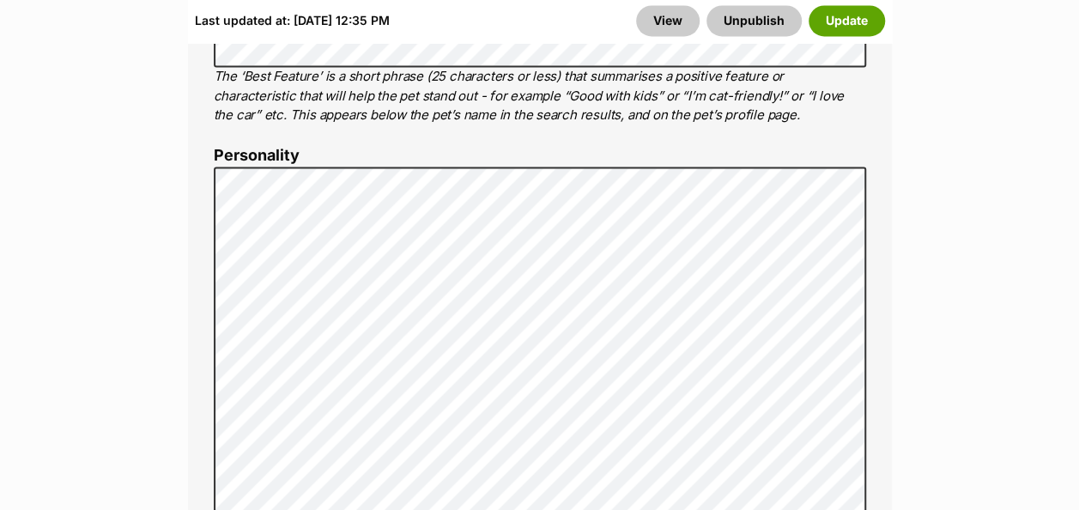
scroll to position [1018, 0]
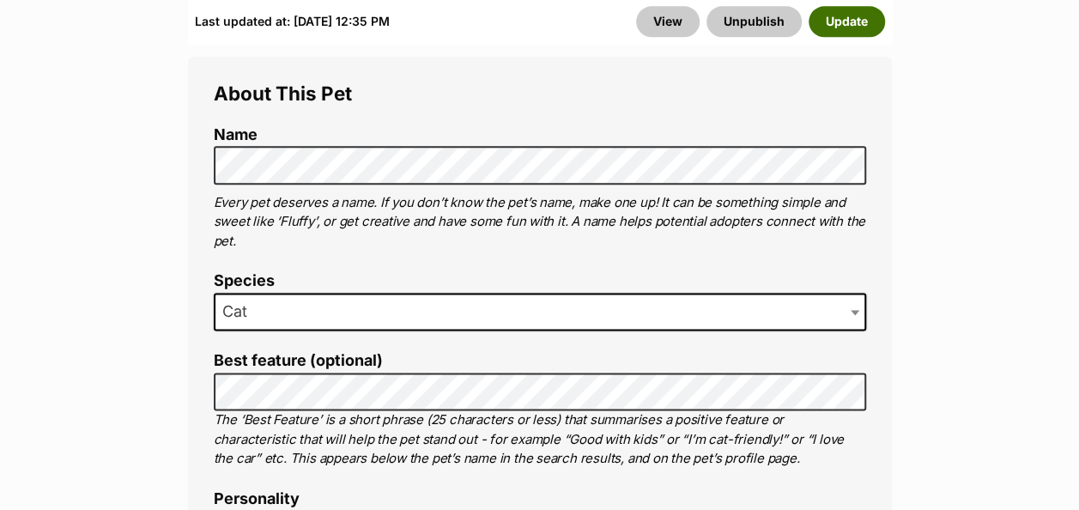
click at [858, 25] on button "Update" at bounding box center [846, 21] width 76 height 31
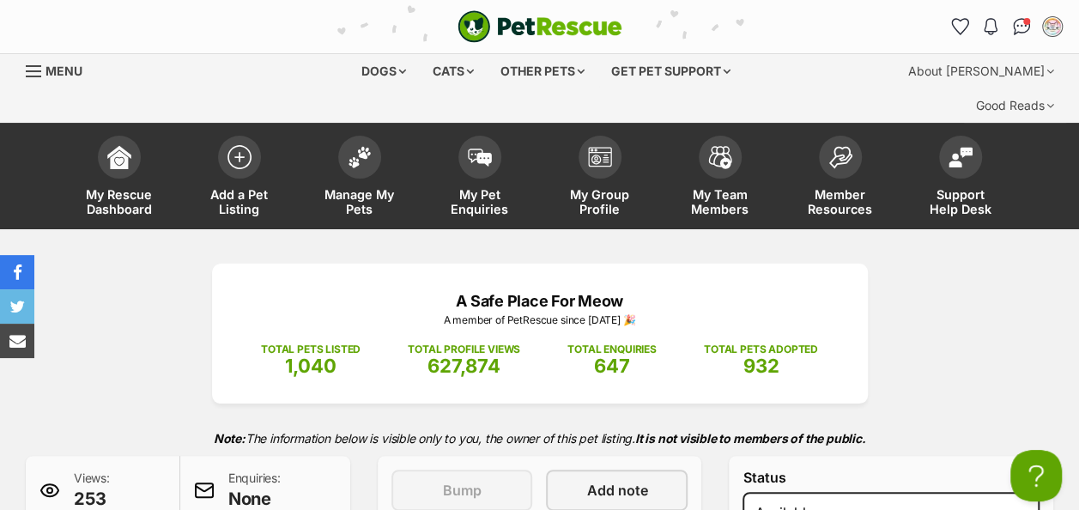
scroll to position [343, 0]
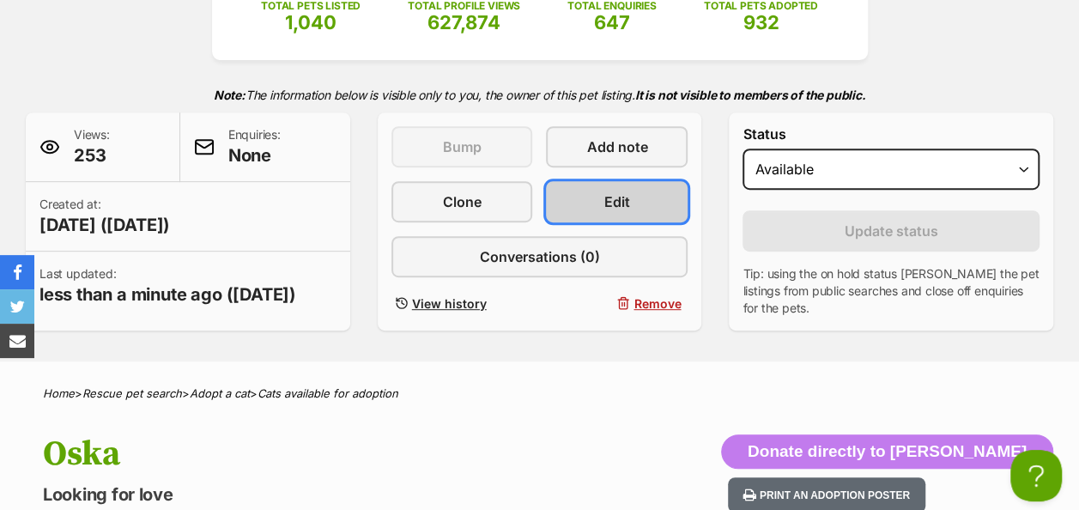
click at [604, 191] on span "Edit" at bounding box center [617, 201] width 26 height 21
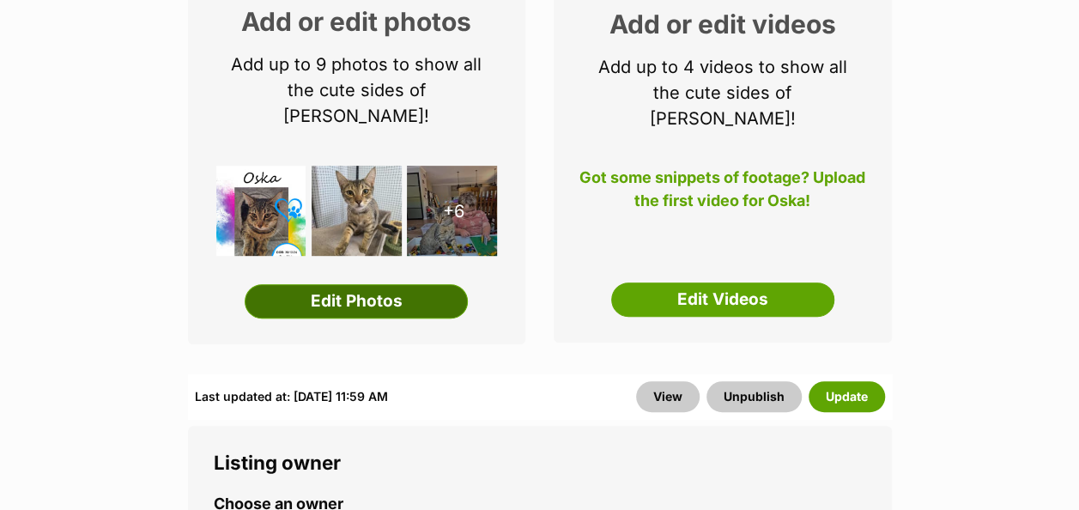
click at [354, 284] on link "Edit Photos" at bounding box center [356, 301] width 223 height 34
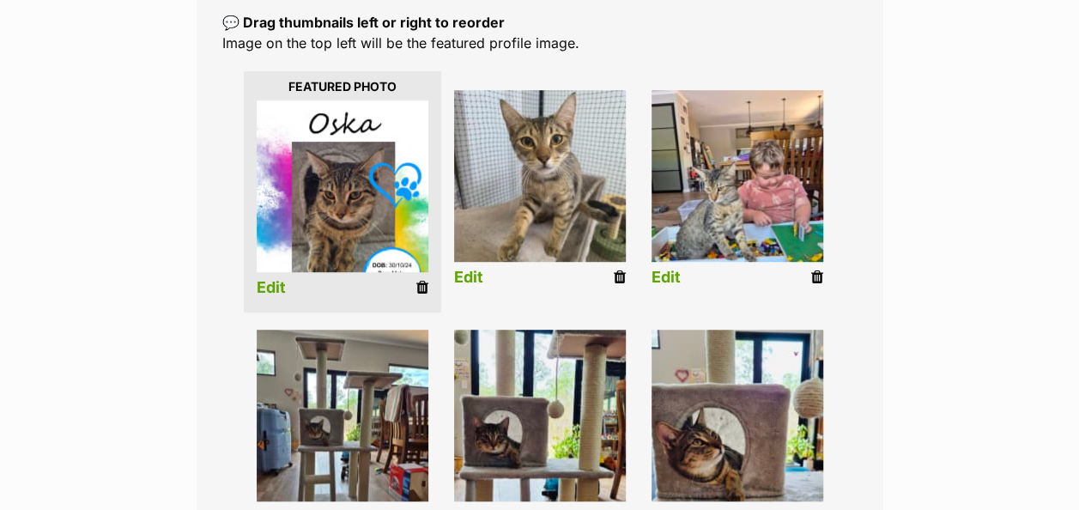
scroll to position [515, 0]
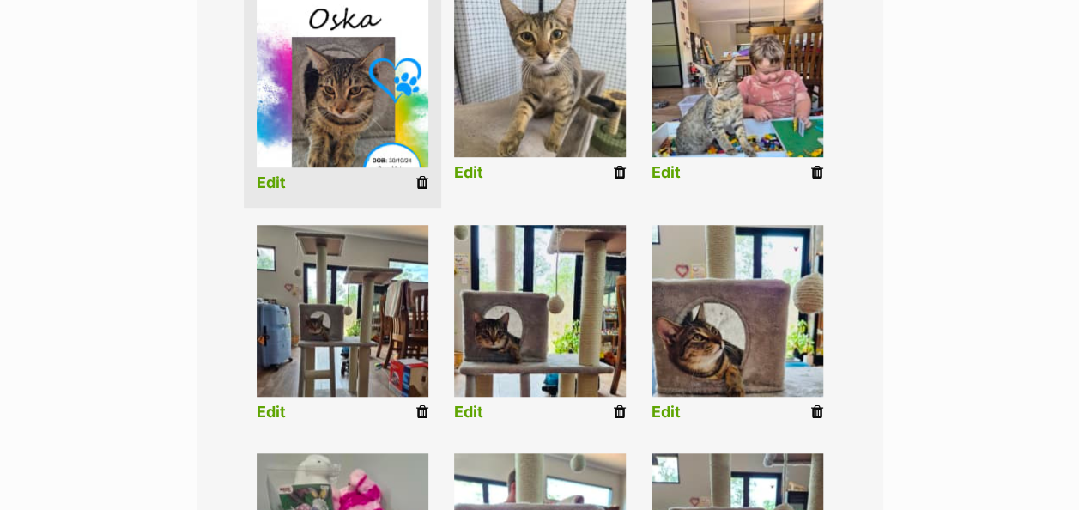
click at [420, 175] on icon at bounding box center [422, 182] width 12 height 15
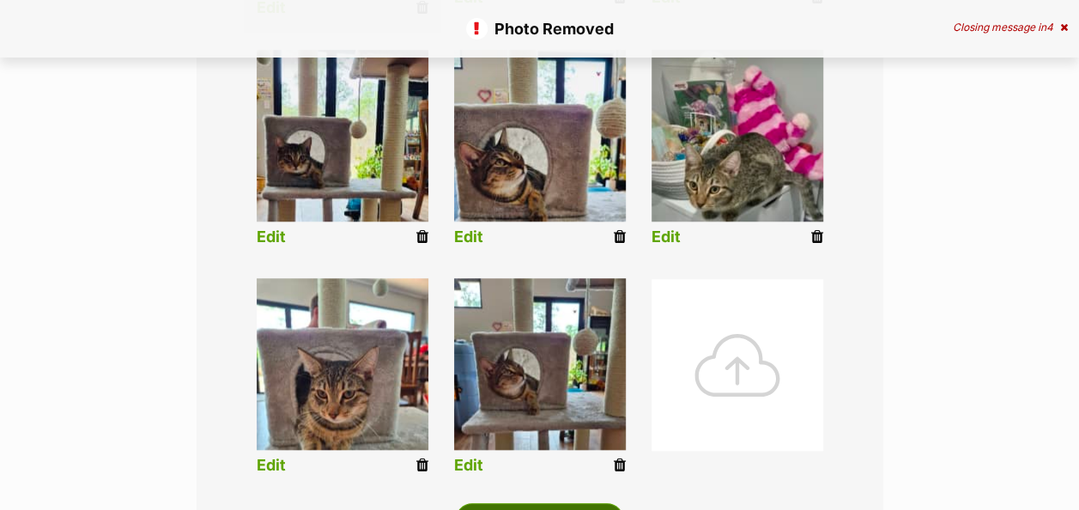
scroll to position [858, 0]
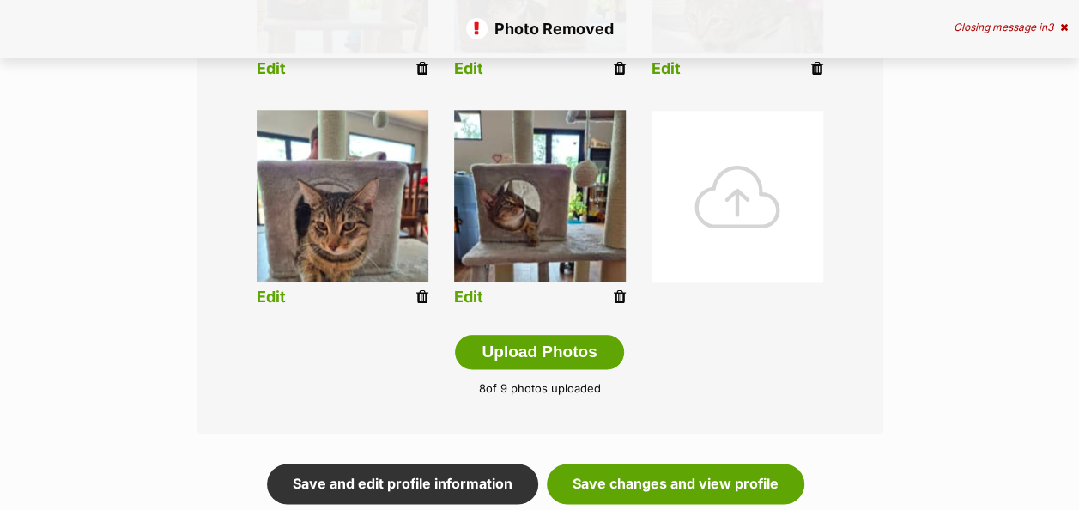
click at [739, 169] on div at bounding box center [737, 197] width 172 height 172
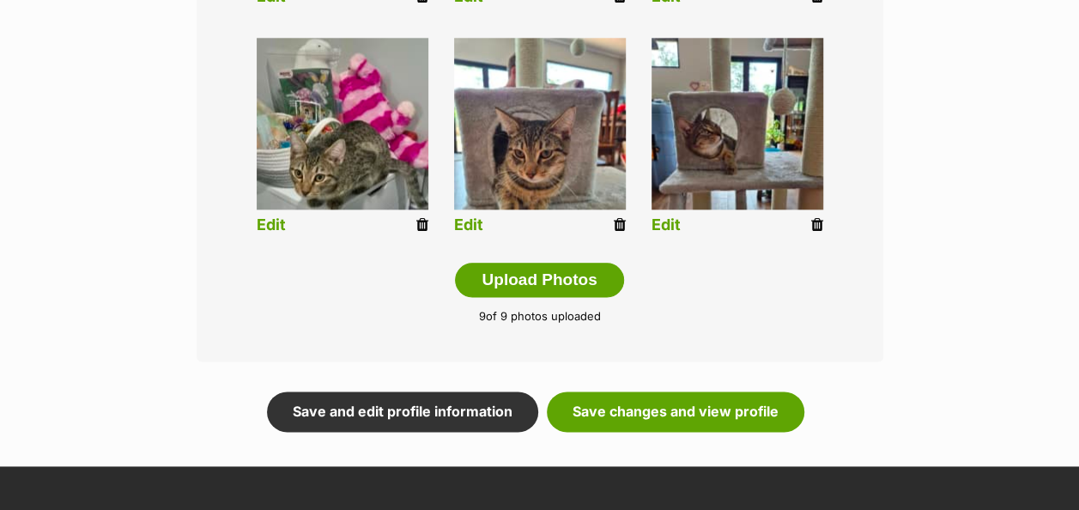
scroll to position [1040, 0]
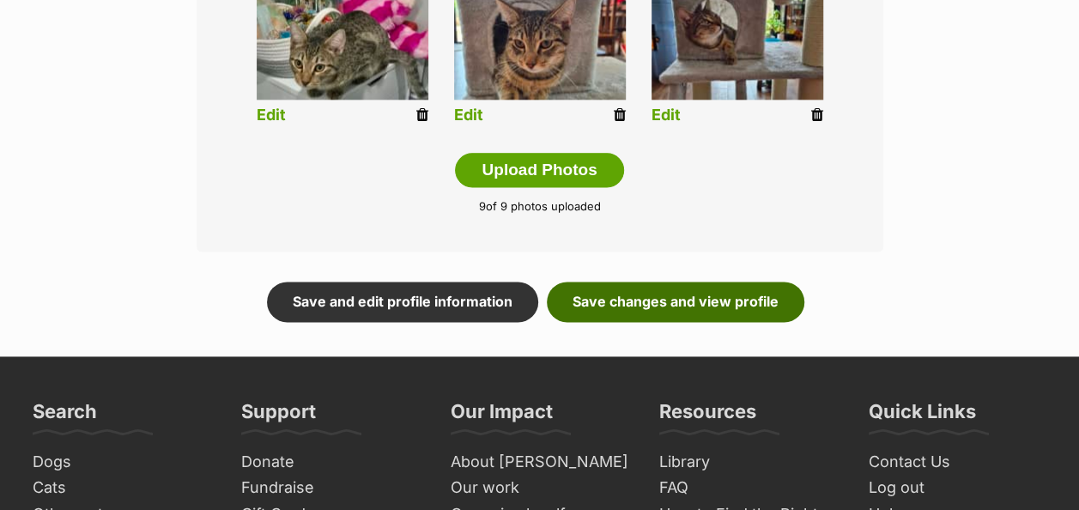
click at [645, 281] on link "Save changes and view profile" at bounding box center [675, 300] width 257 height 39
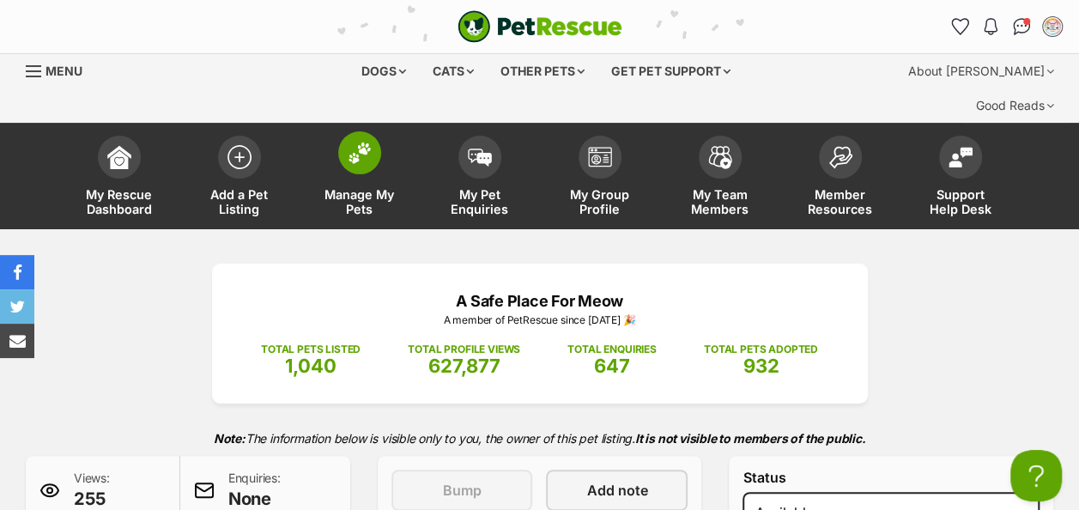
click at [357, 142] on img at bounding box center [359, 153] width 24 height 22
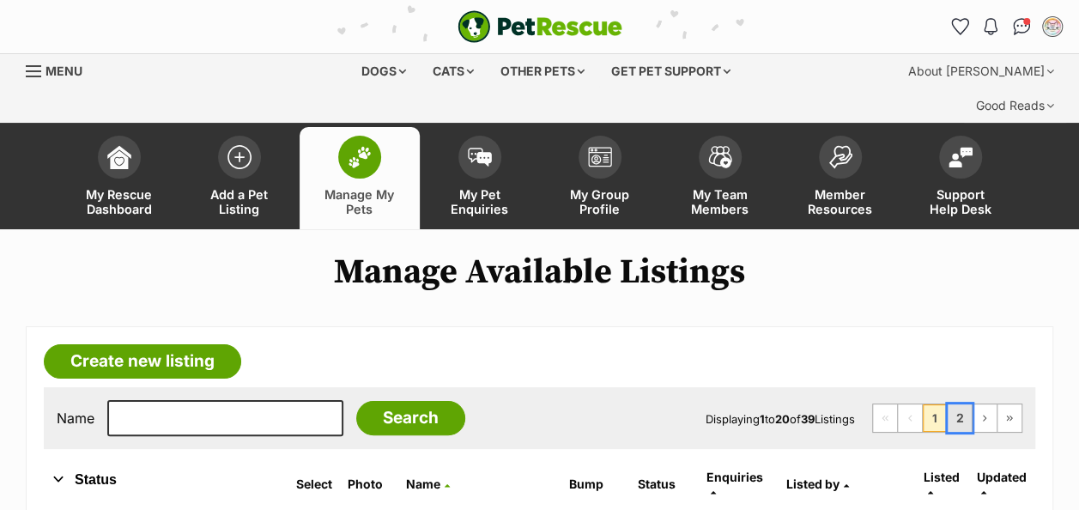
click at [957, 404] on link "2" at bounding box center [959, 417] width 24 height 27
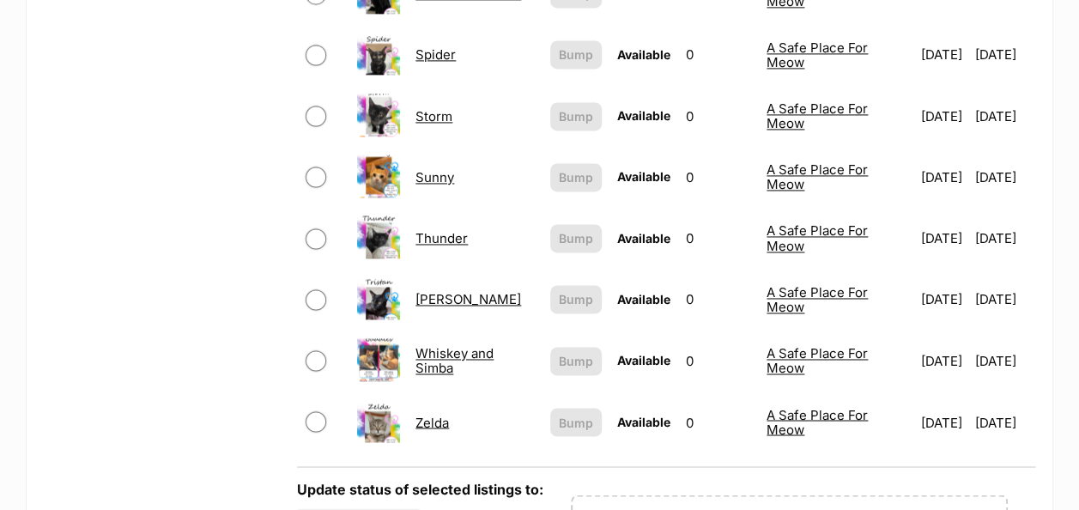
scroll to position [1287, 0]
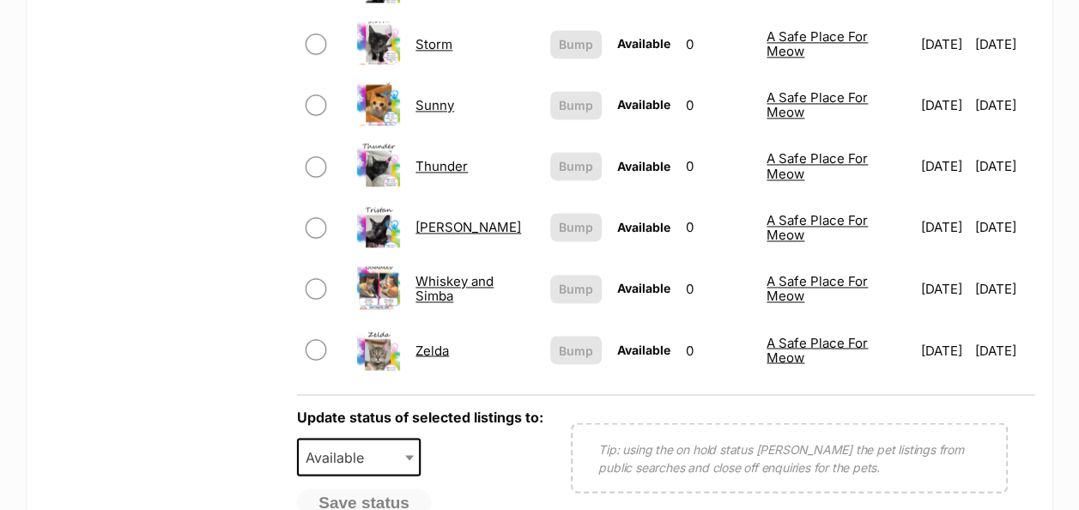
click at [419, 341] on link "Zelda" at bounding box center [431, 349] width 33 height 16
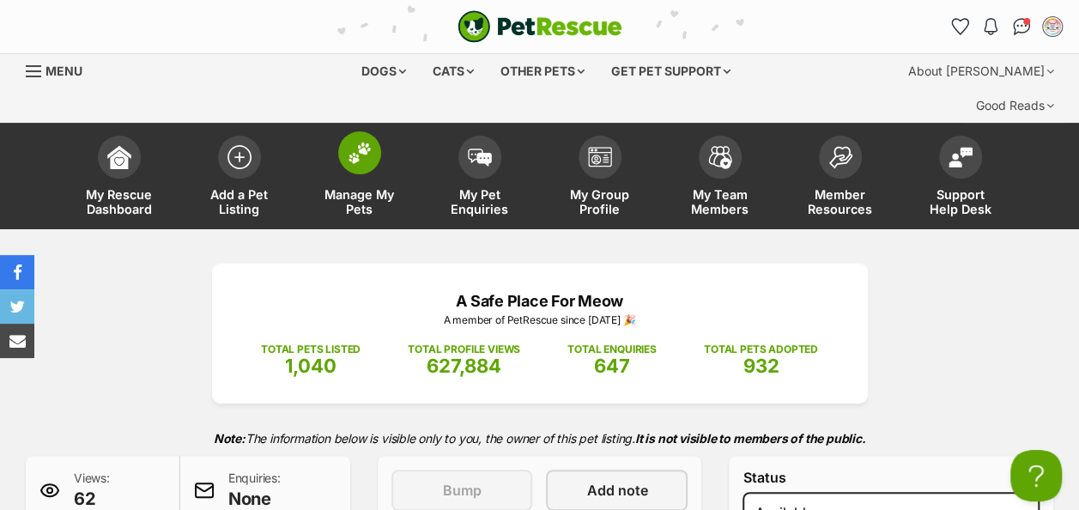
click at [362, 142] on img at bounding box center [359, 153] width 24 height 22
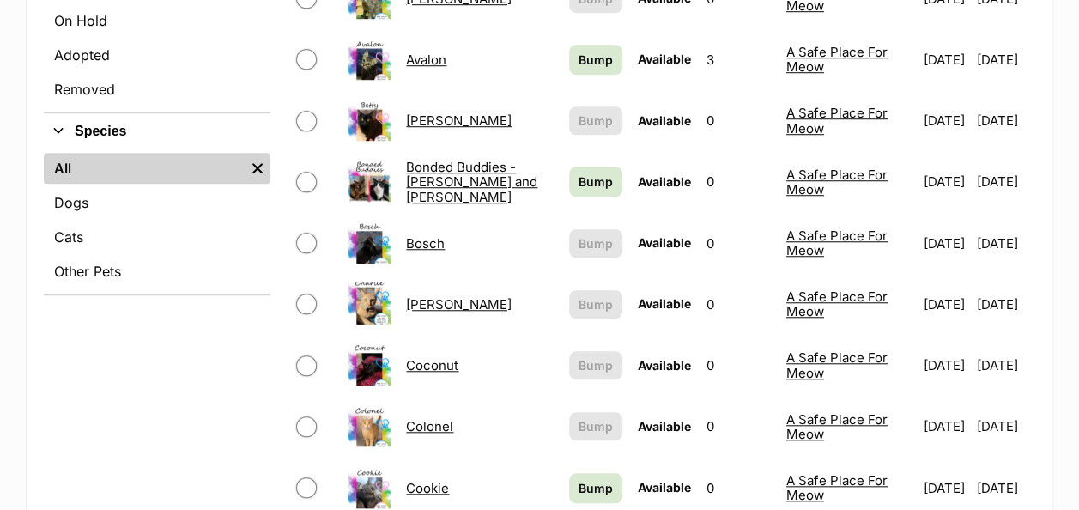
scroll to position [601, 0]
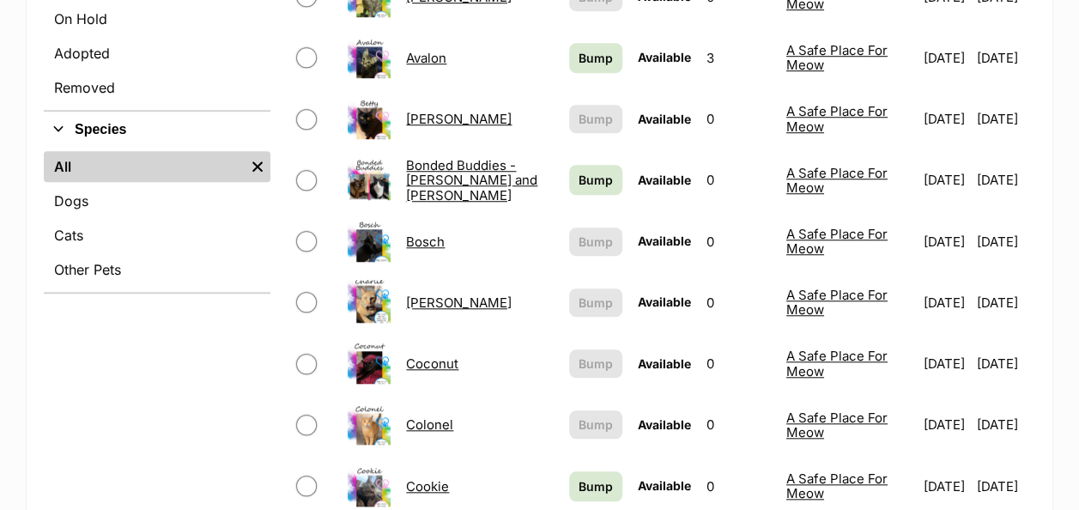
click at [408, 355] on link "Coconut" at bounding box center [432, 363] width 52 height 16
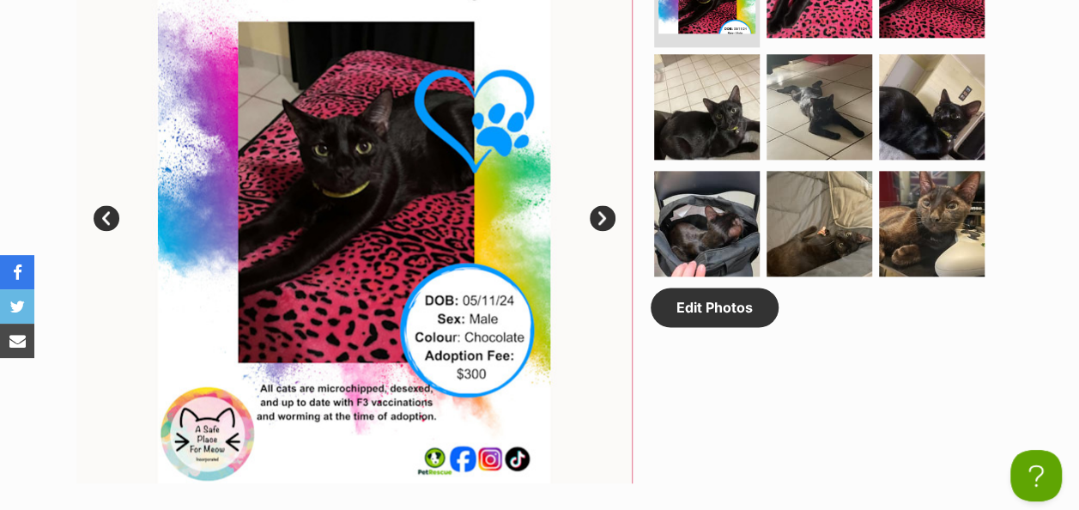
scroll to position [1030, 0]
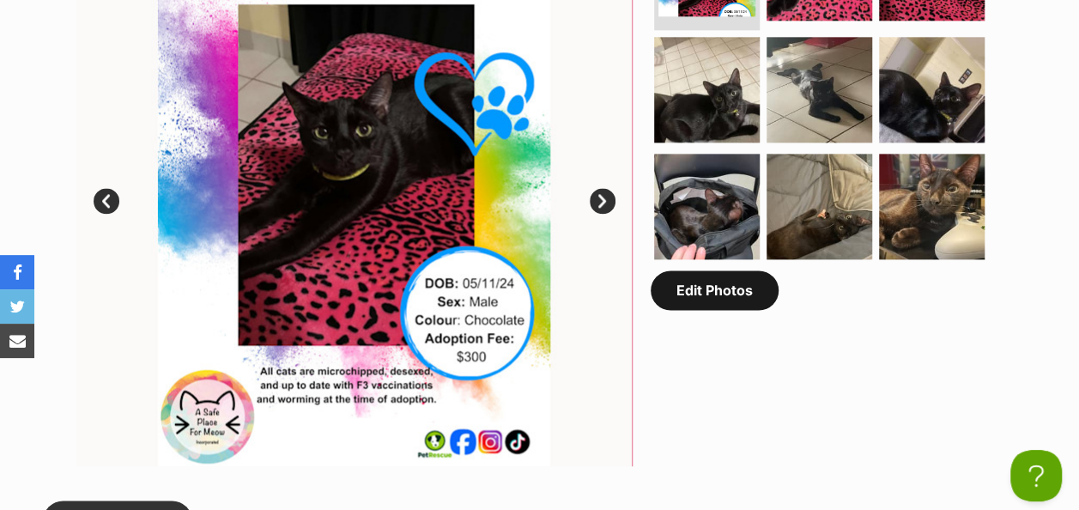
click at [708, 270] on link "Edit Photos" at bounding box center [714, 289] width 128 height 39
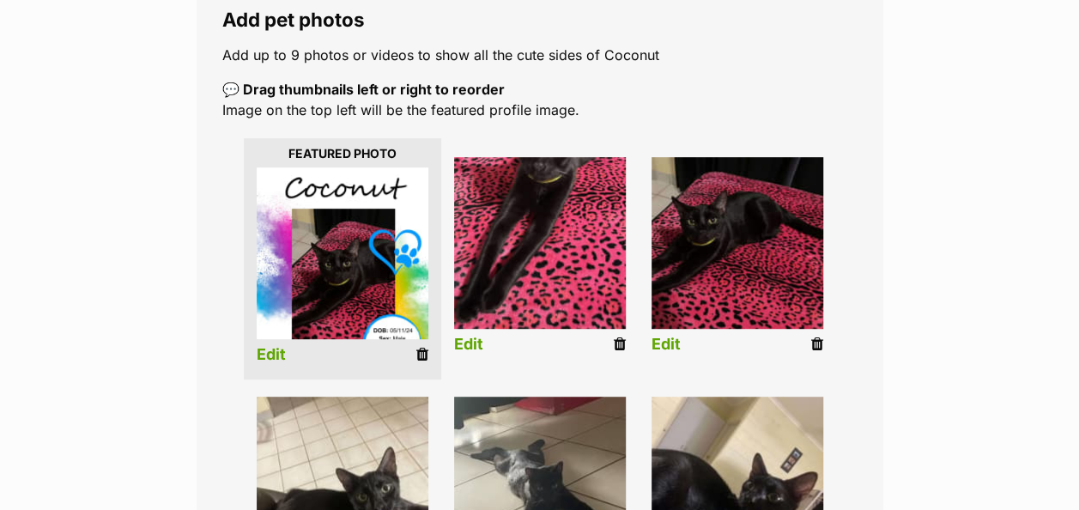
click at [422, 347] on icon at bounding box center [422, 354] width 12 height 15
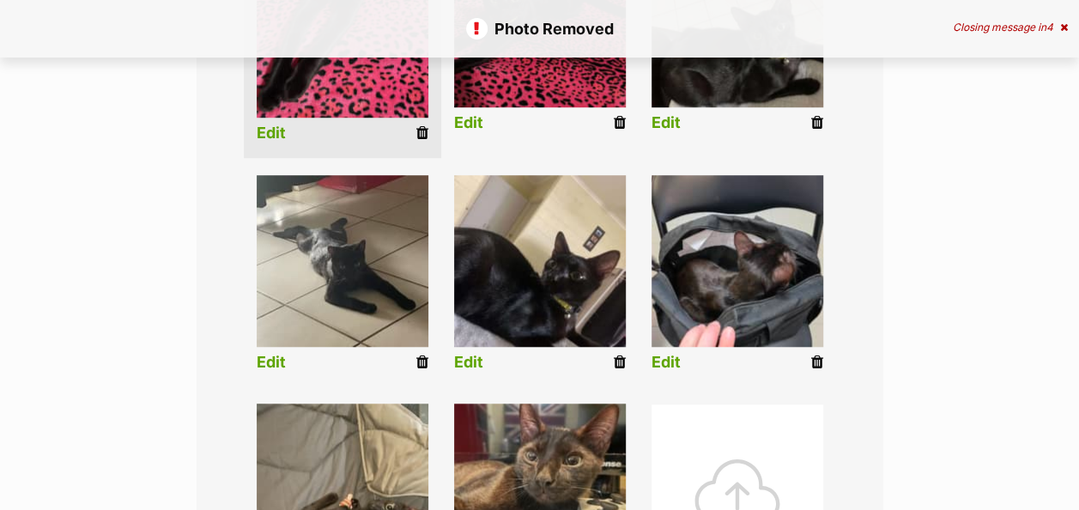
scroll to position [686, 0]
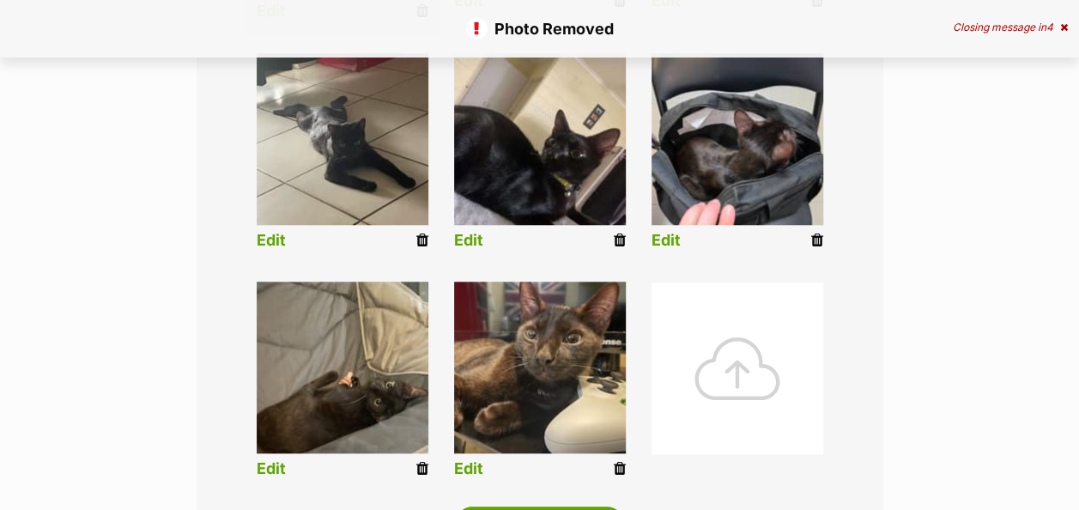
click at [746, 311] on div at bounding box center [737, 368] width 172 height 172
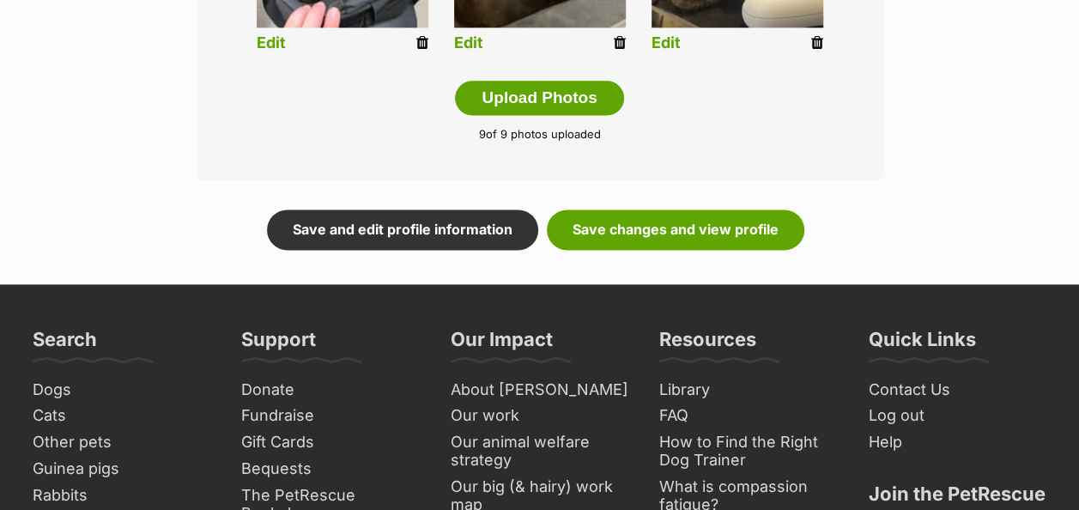
scroll to position [1191, 0]
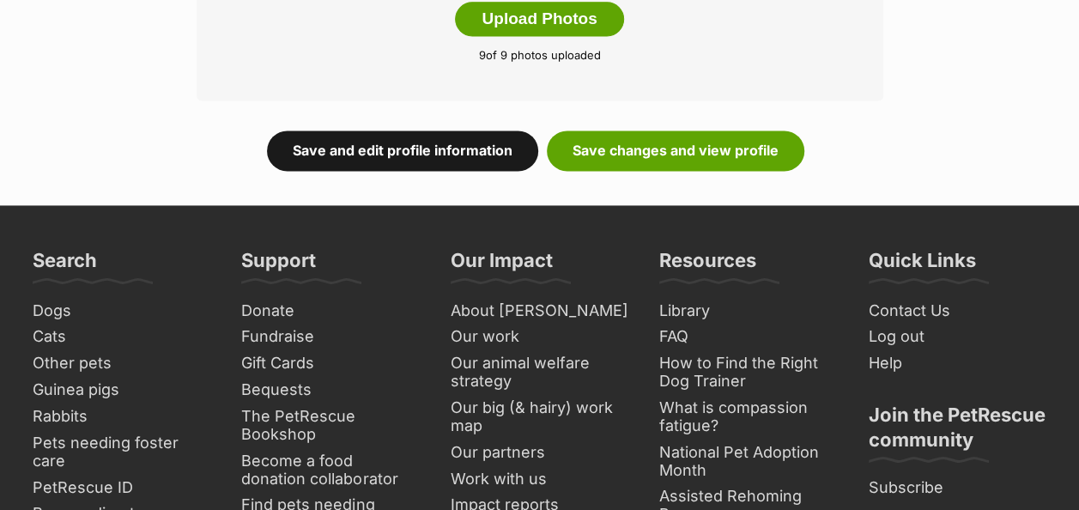
click at [419, 130] on link "Save and edit profile information" at bounding box center [402, 149] width 271 height 39
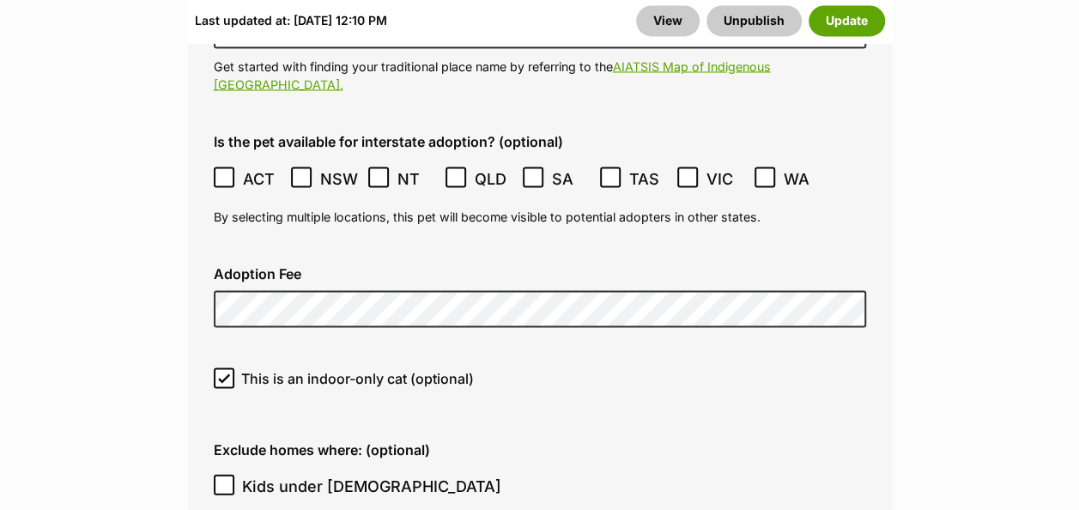
scroll to position [4805, 0]
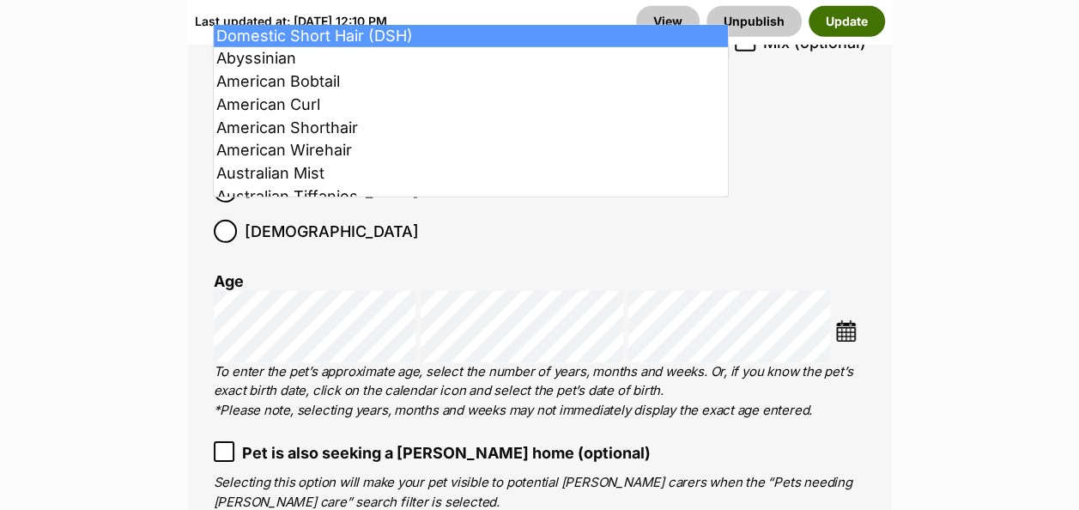
click at [834, 19] on button "Update" at bounding box center [846, 21] width 76 height 31
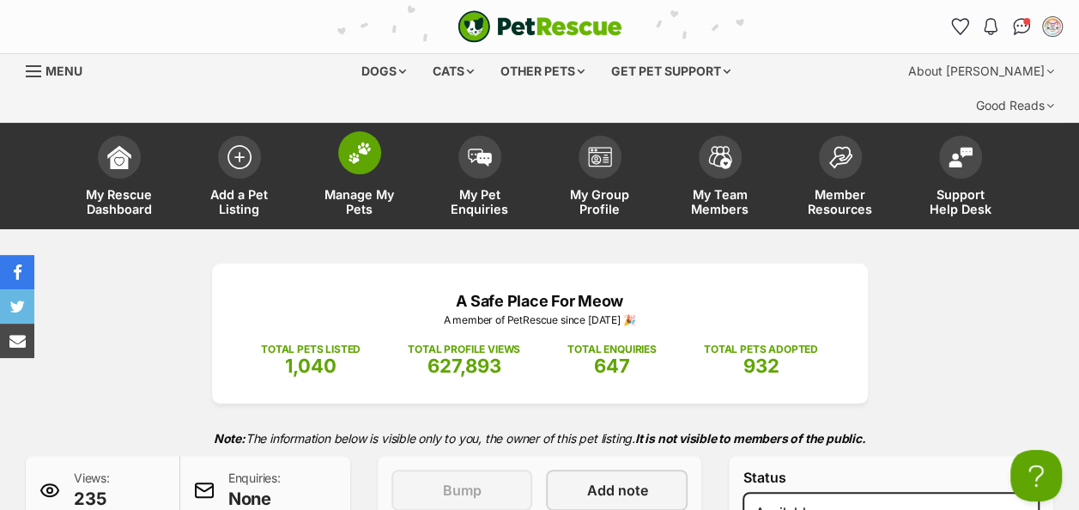
click at [353, 142] on img at bounding box center [359, 153] width 24 height 22
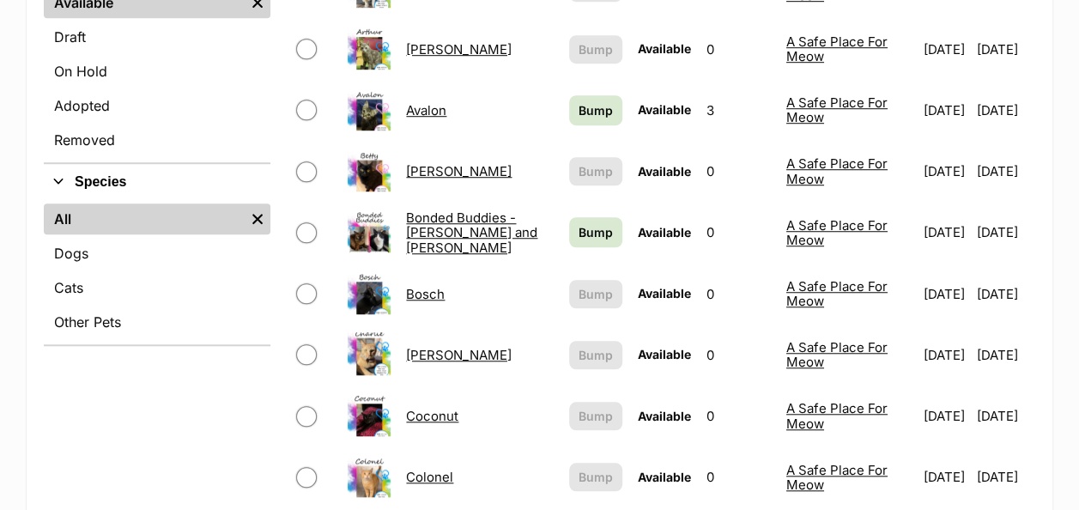
scroll to position [601, 0]
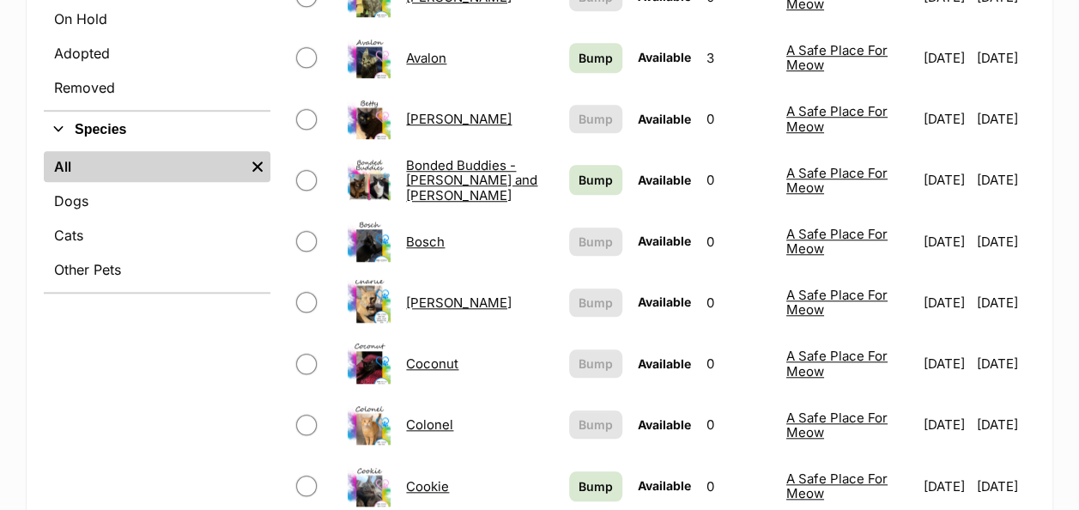
click at [422, 478] on link "Cookie" at bounding box center [427, 486] width 43 height 16
